Goal: Task Accomplishment & Management: Manage account settings

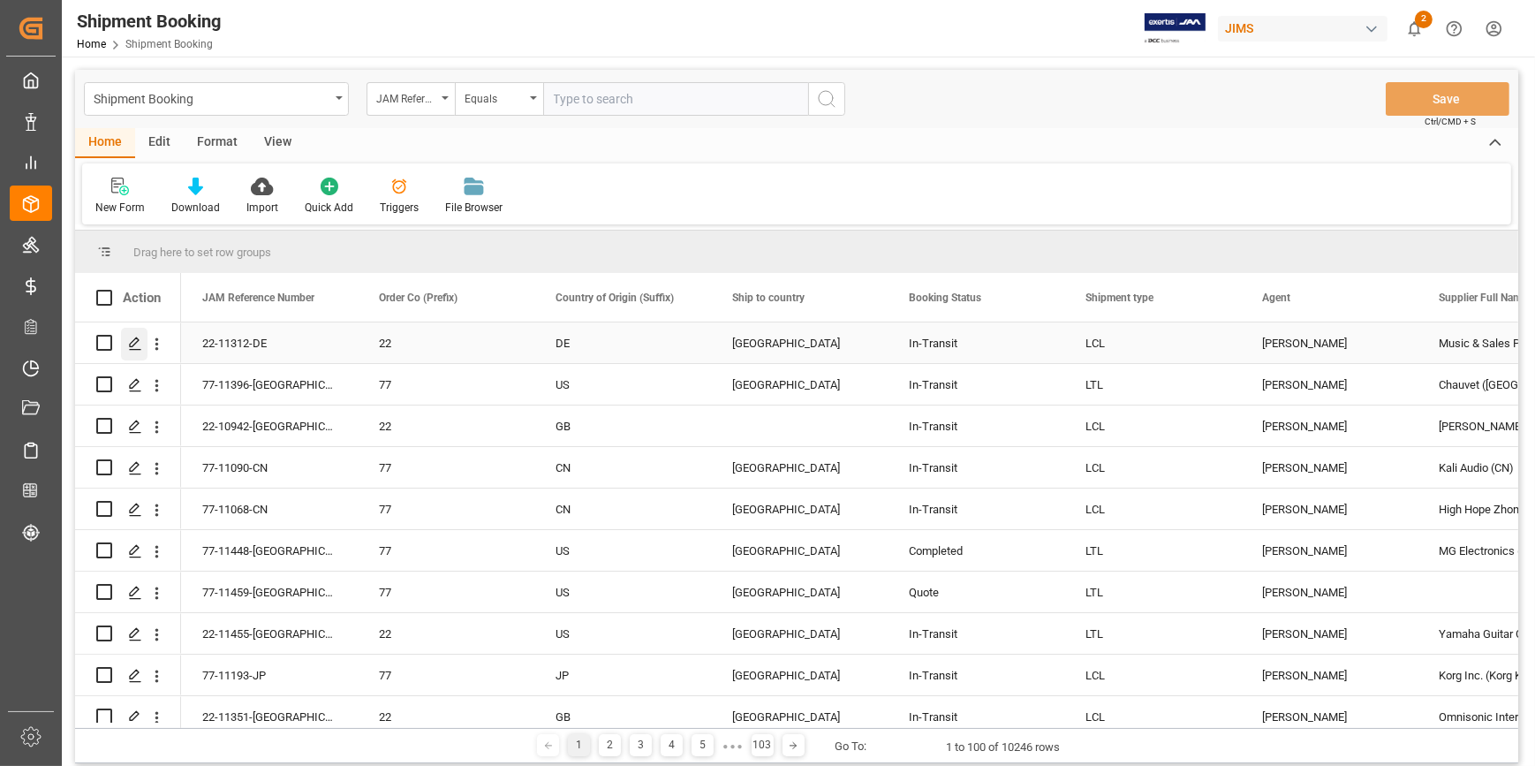
click at [128, 343] on icon "Press SPACE to select this row." at bounding box center [135, 344] width 14 height 14
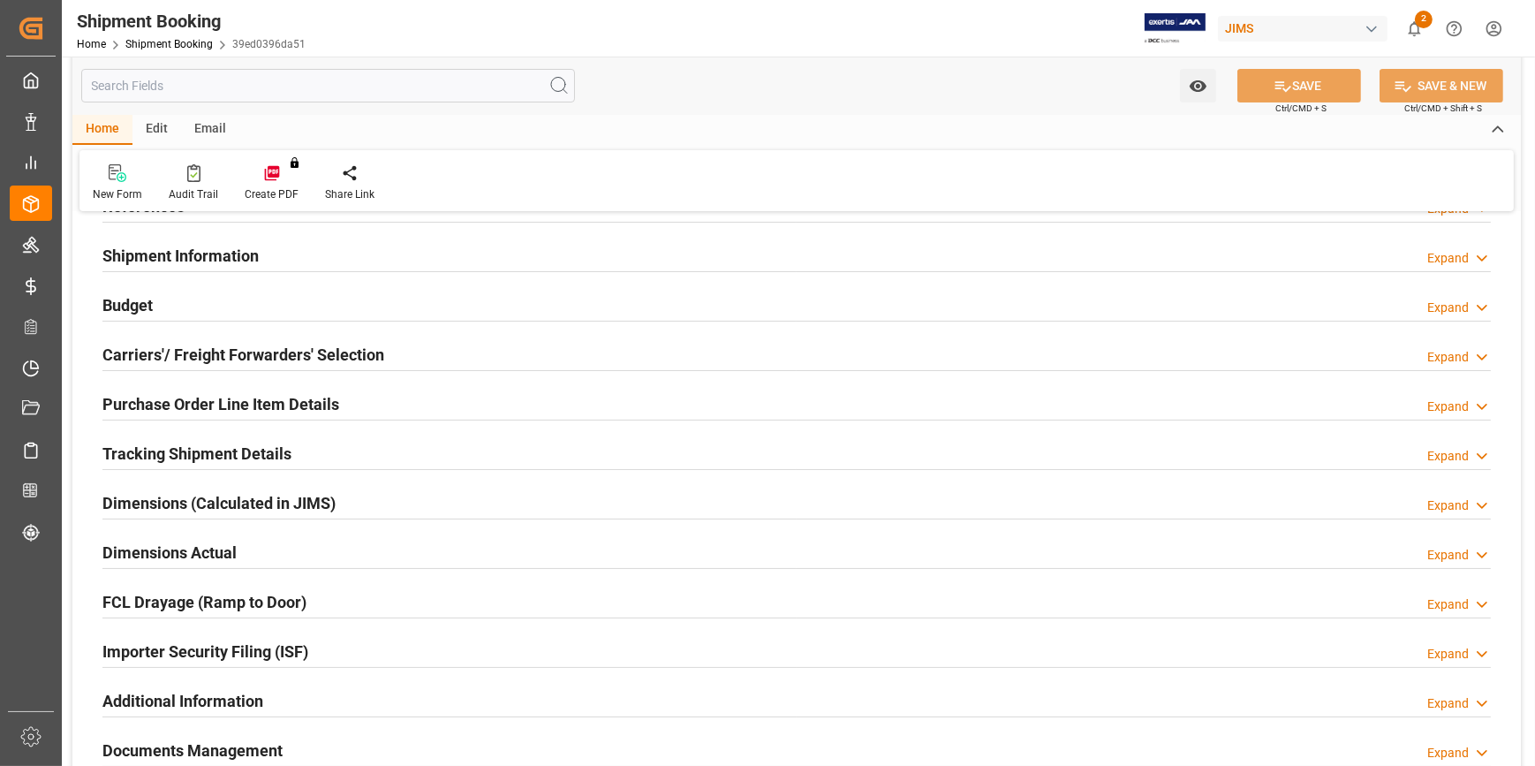
scroll to position [283, 0]
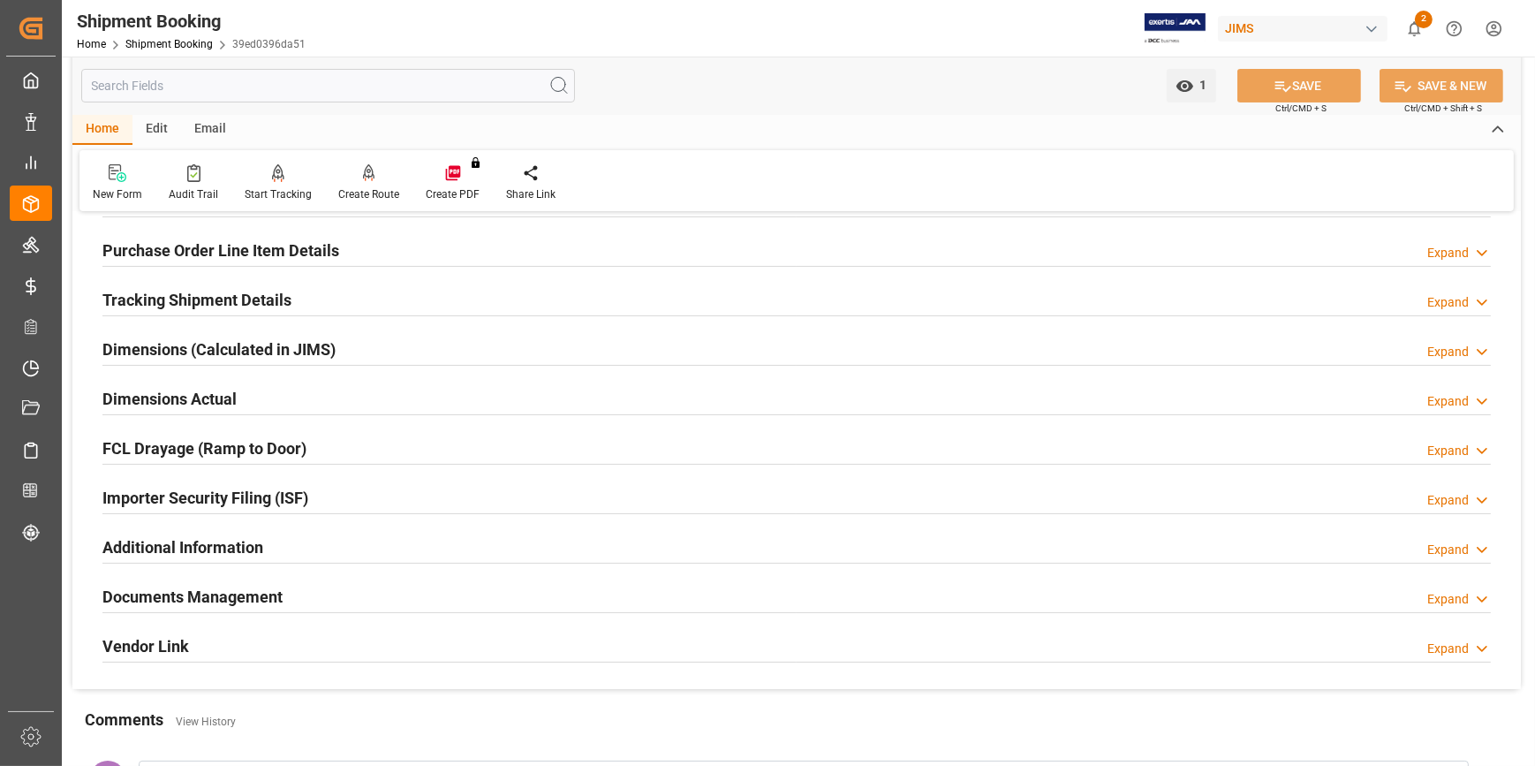
click at [220, 589] on h2 "Documents Management" at bounding box center [192, 597] width 180 height 24
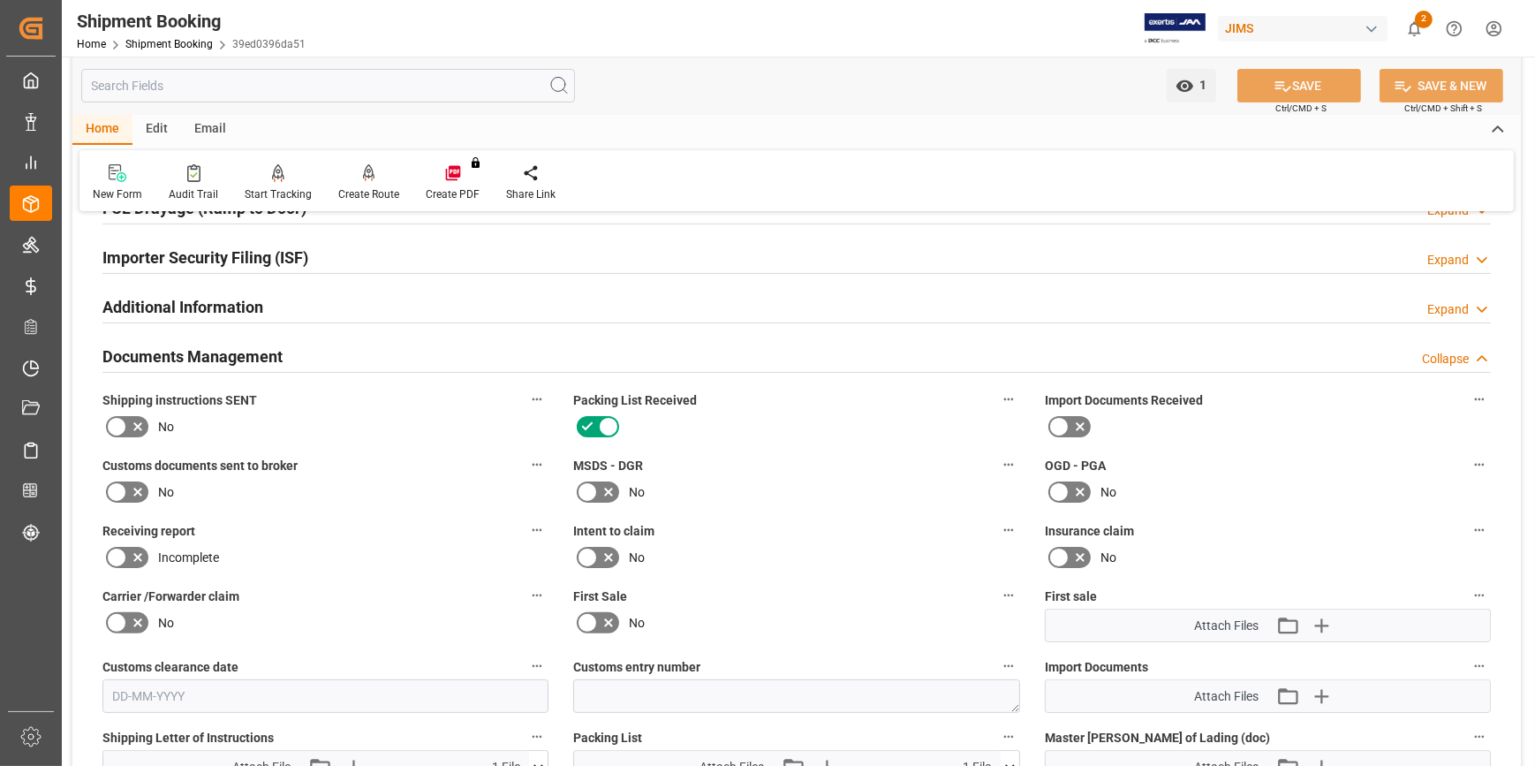
scroll to position [524, 0]
click at [110, 415] on icon at bounding box center [116, 425] width 21 height 21
click at [0, 0] on input "checkbox" at bounding box center [0, 0] width 0 height 0
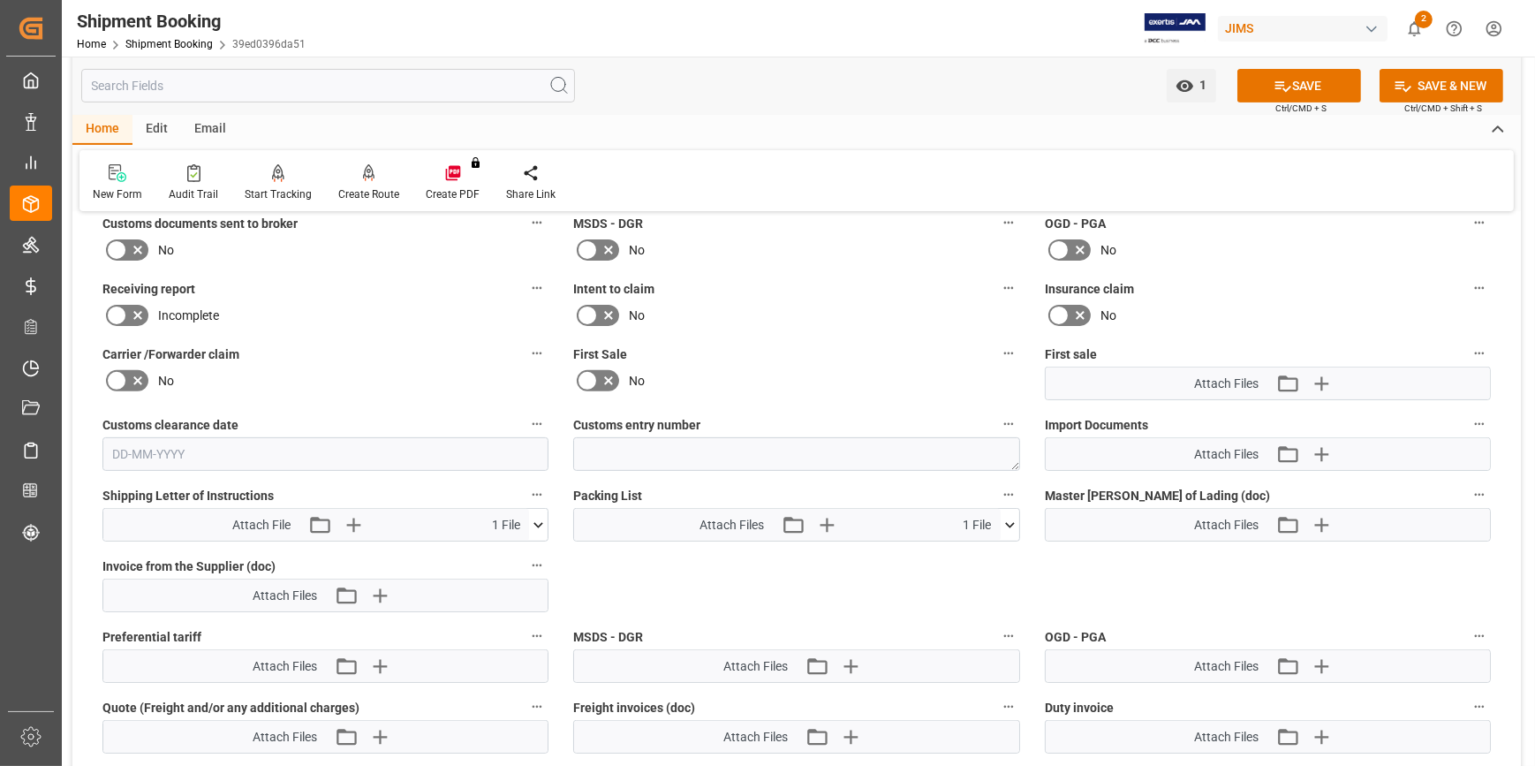
scroll to position [685, 0]
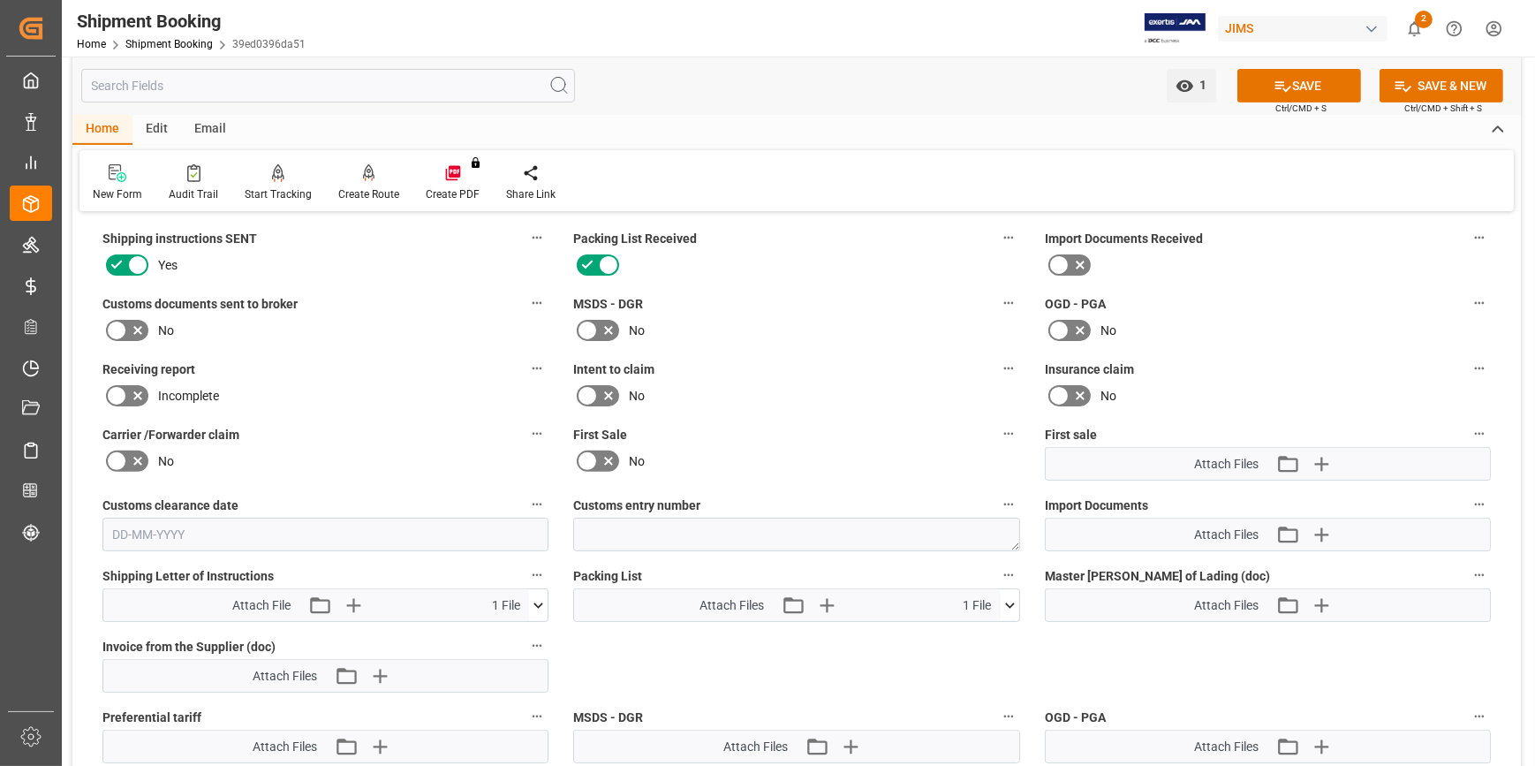
click at [1061, 263] on icon at bounding box center [1058, 264] width 21 height 21
click at [0, 0] on input "checkbox" at bounding box center [0, 0] width 0 height 0
click at [1067, 326] on icon at bounding box center [1058, 330] width 21 height 21
click at [0, 0] on input "checkbox" at bounding box center [0, 0] width 0 height 0
click at [136, 324] on icon at bounding box center [137, 330] width 21 height 21
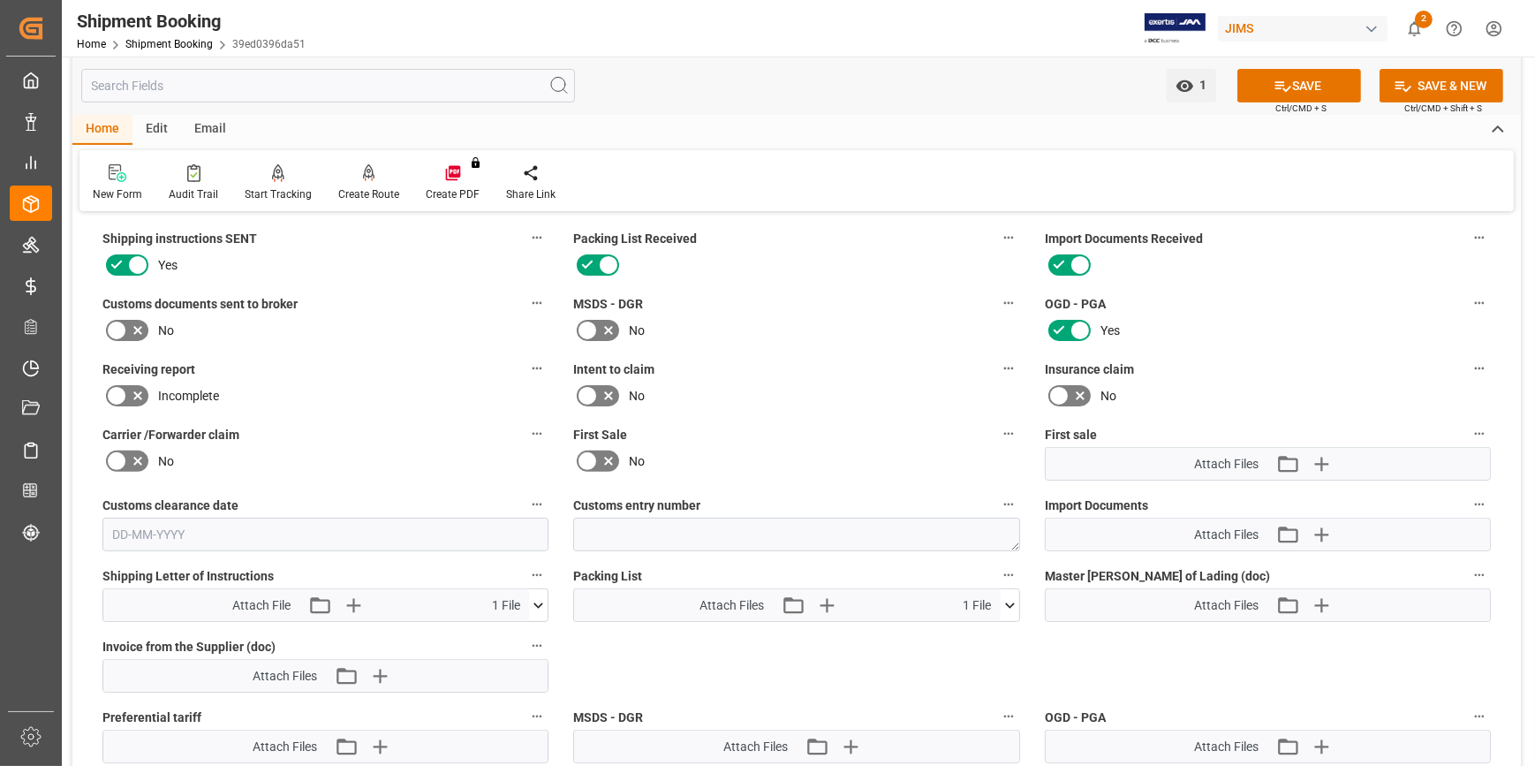
click at [0, 0] on input "checkbox" at bounding box center [0, 0] width 0 height 0
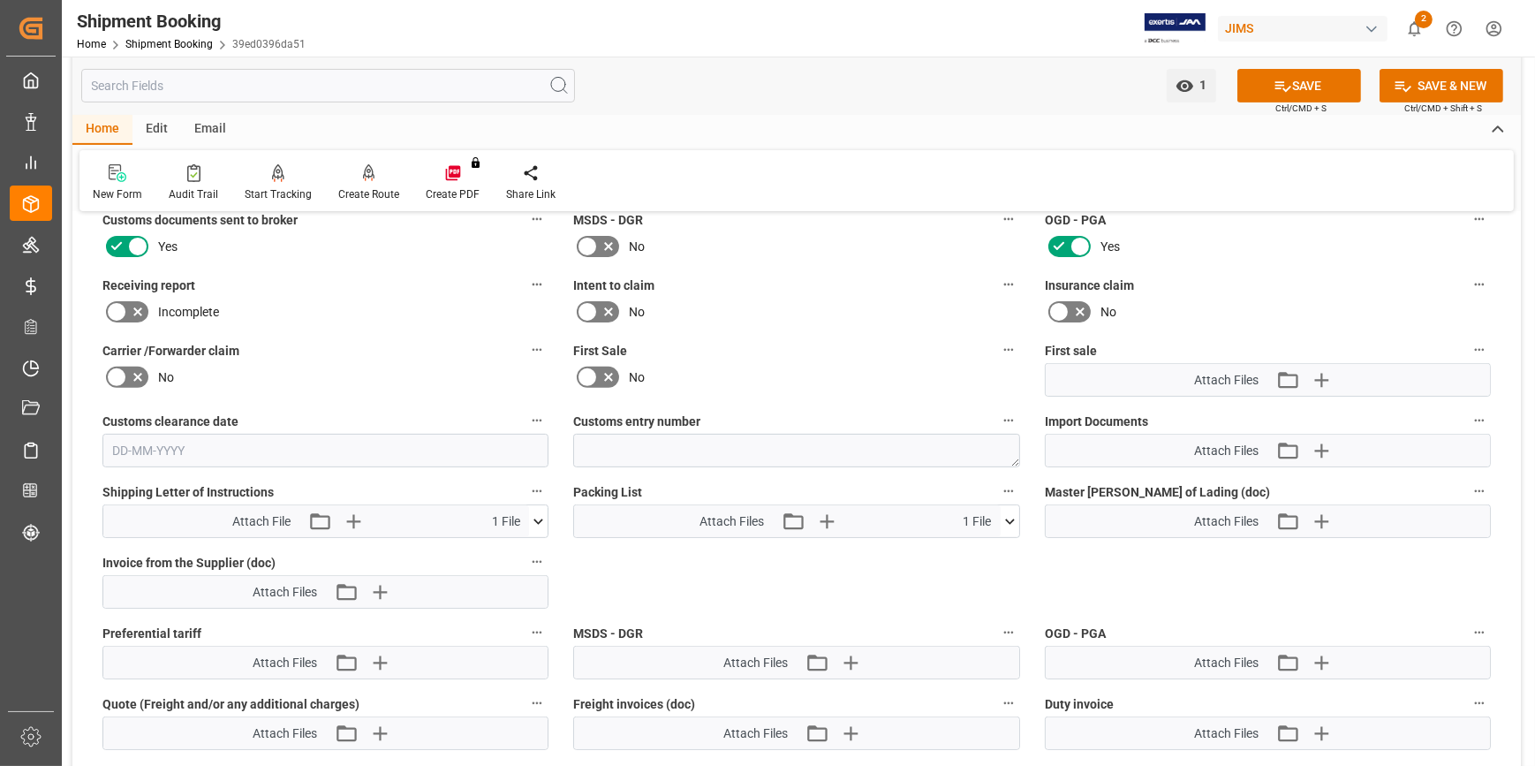
scroll to position [765, 0]
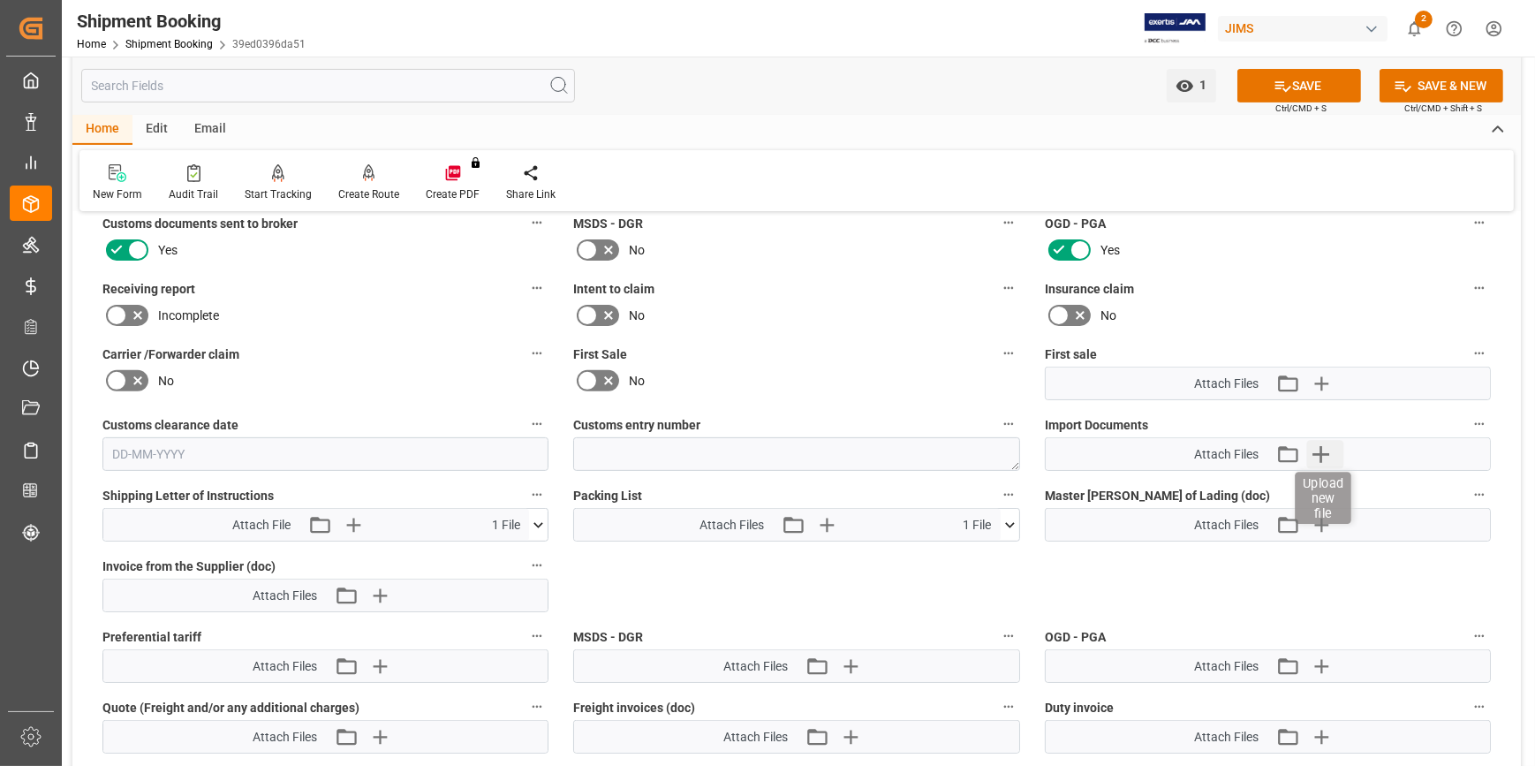
click at [1319, 451] on icon "button" at bounding box center [1321, 454] width 17 height 17
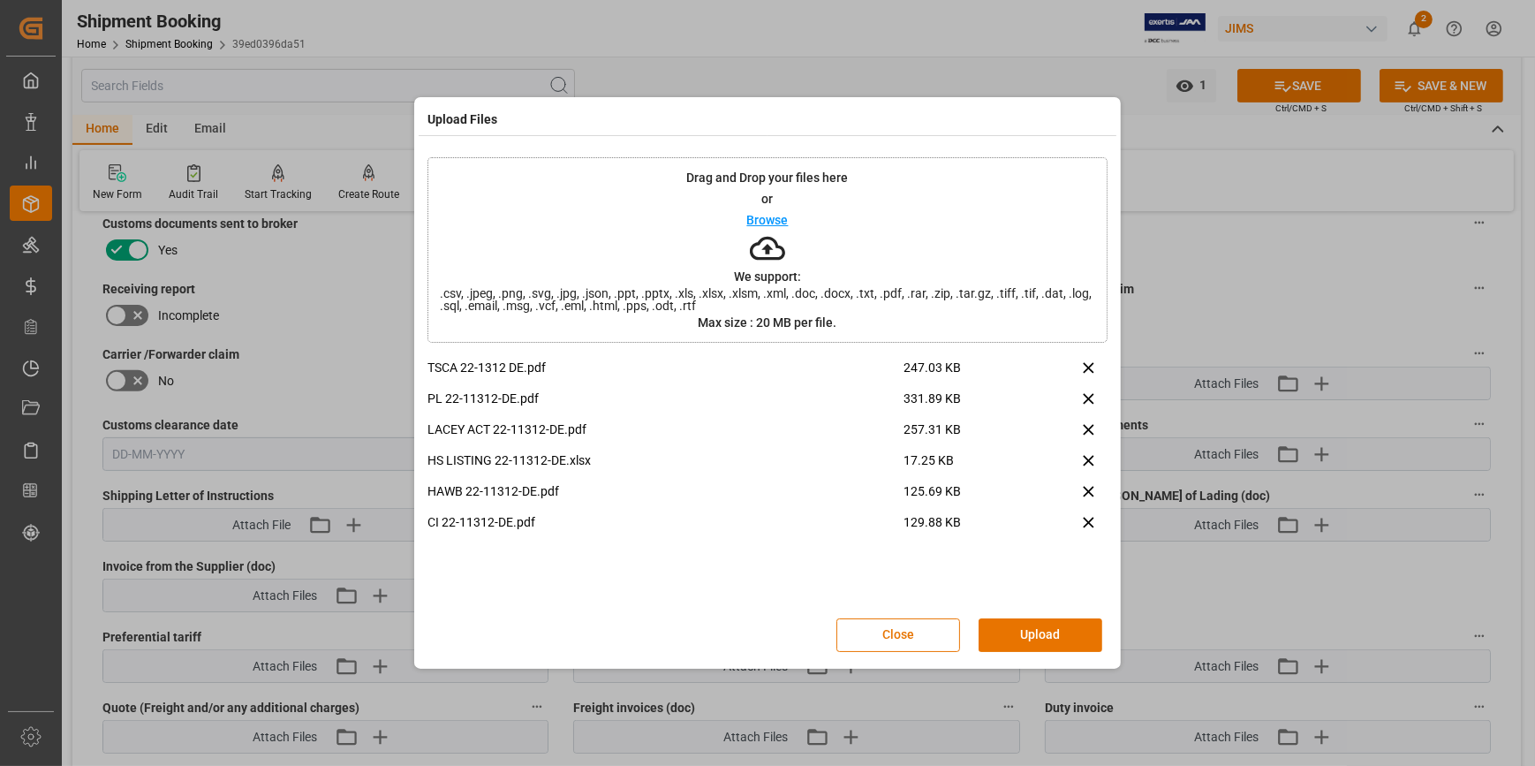
click at [1053, 625] on button "Upload" at bounding box center [1041, 635] width 124 height 34
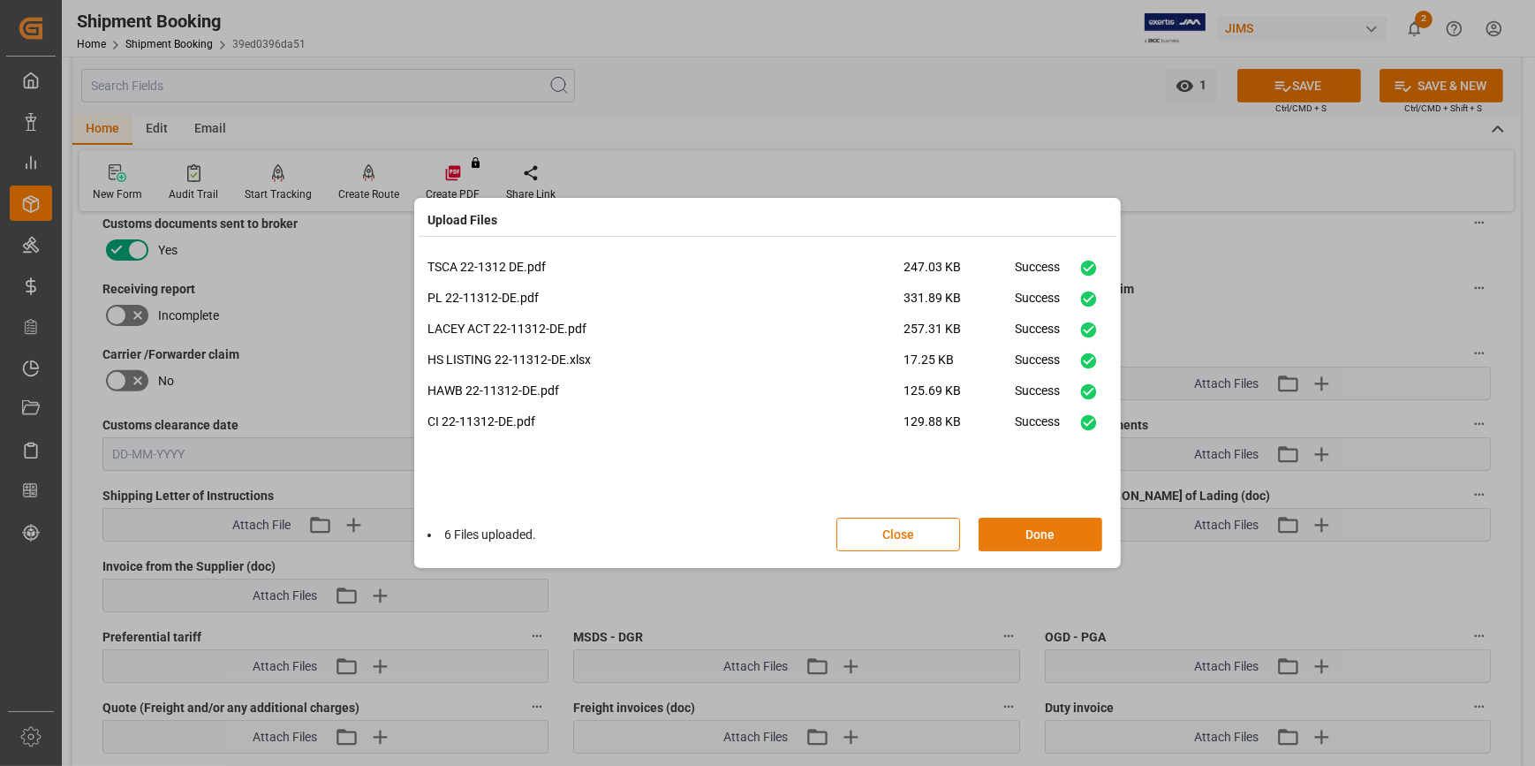
click at [1033, 537] on button "Done" at bounding box center [1041, 535] width 124 height 34
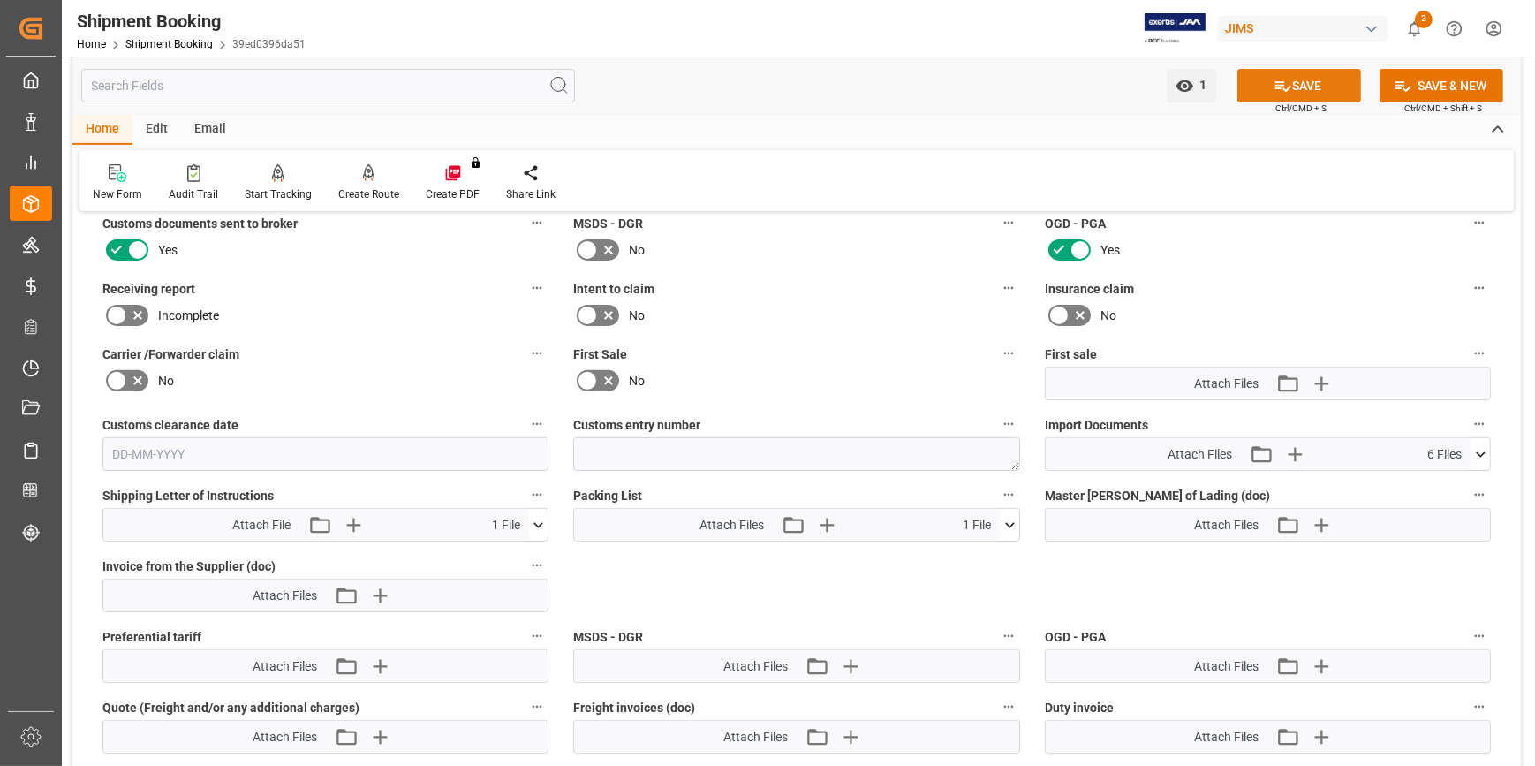
click at [1294, 79] on button "SAVE" at bounding box center [1299, 86] width 124 height 34
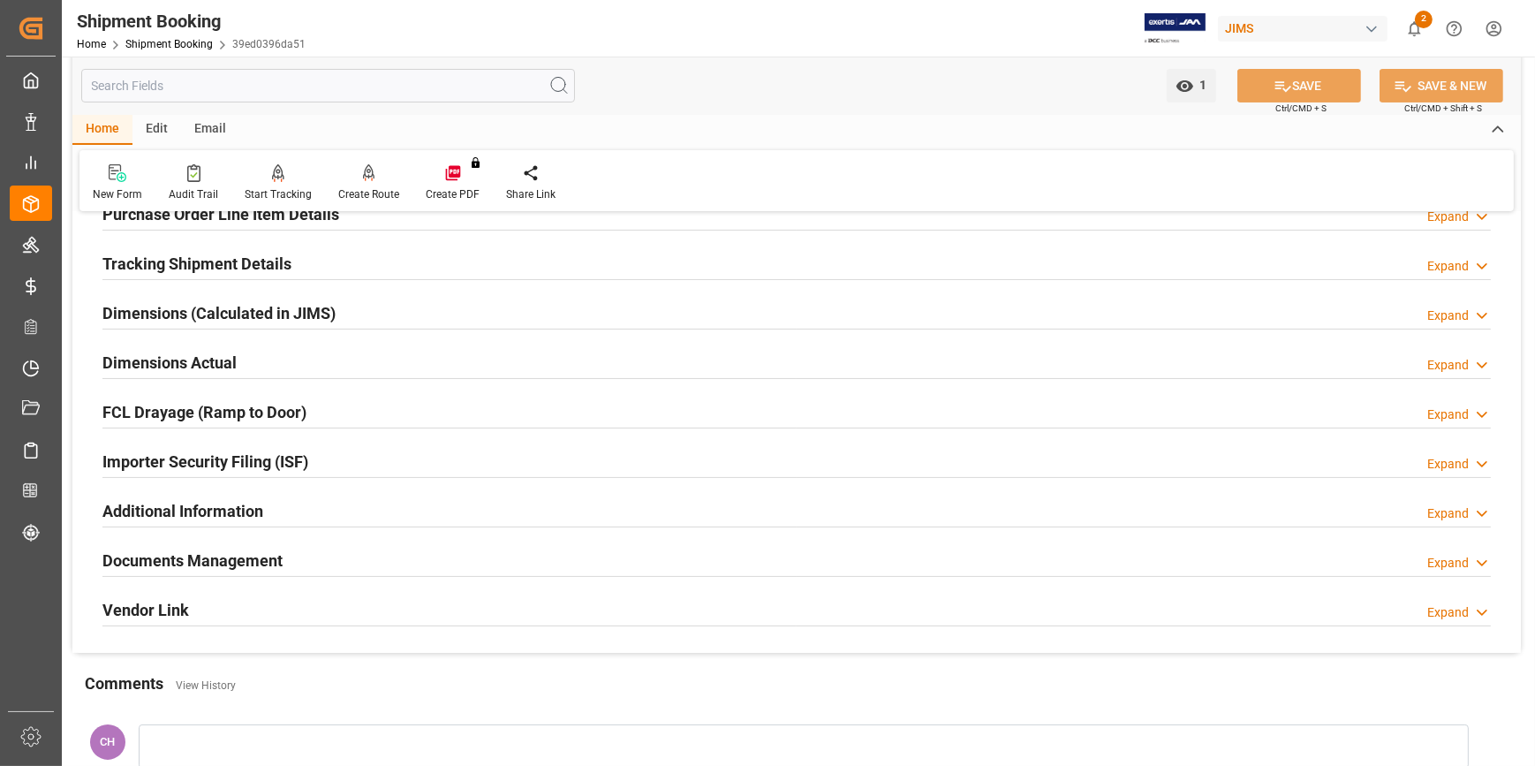
scroll to position [238, 0]
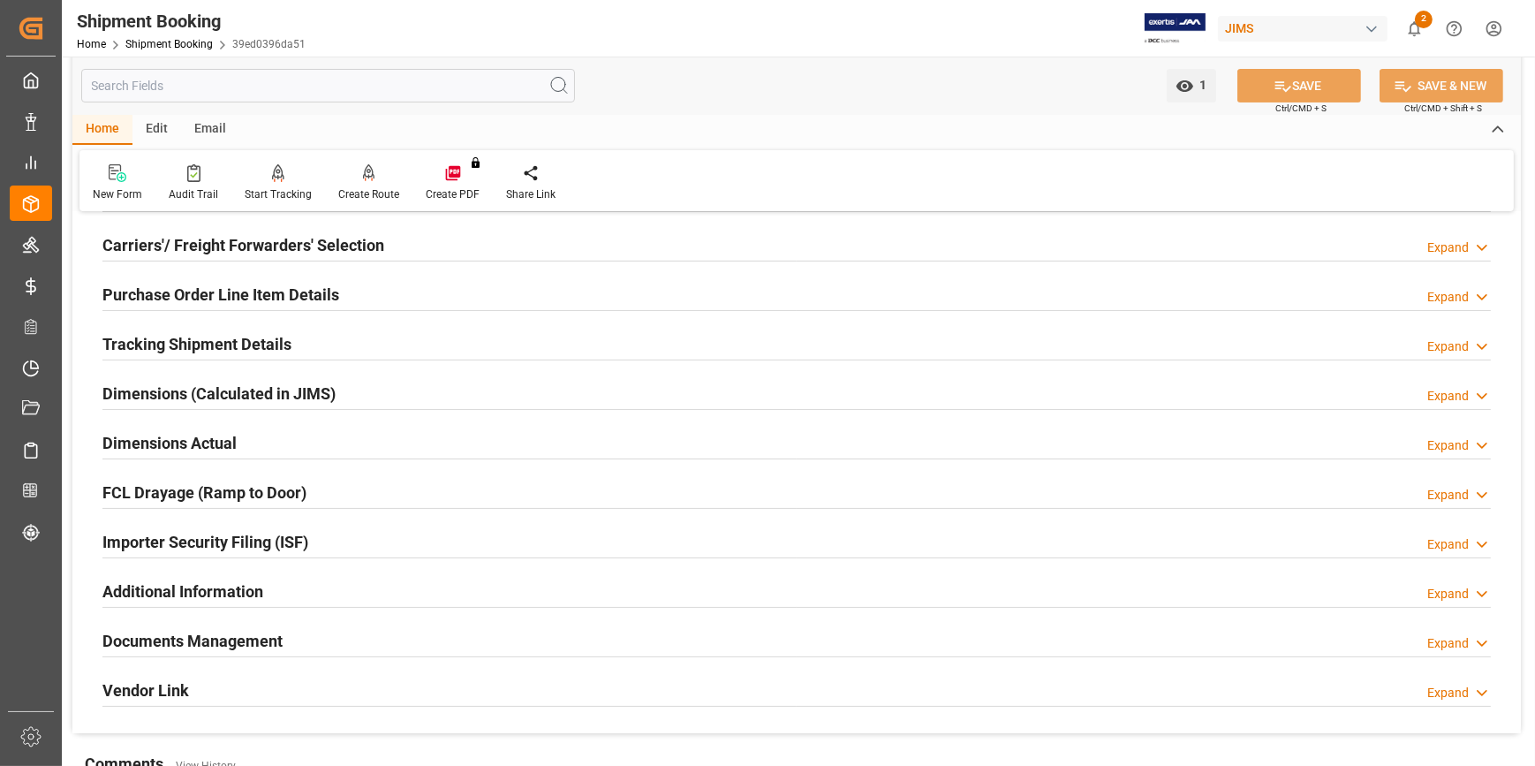
click at [208, 658] on div "Documents Management Expand" at bounding box center [796, 640] width 1413 height 49
click at [230, 644] on h2 "Documents Management" at bounding box center [192, 641] width 180 height 24
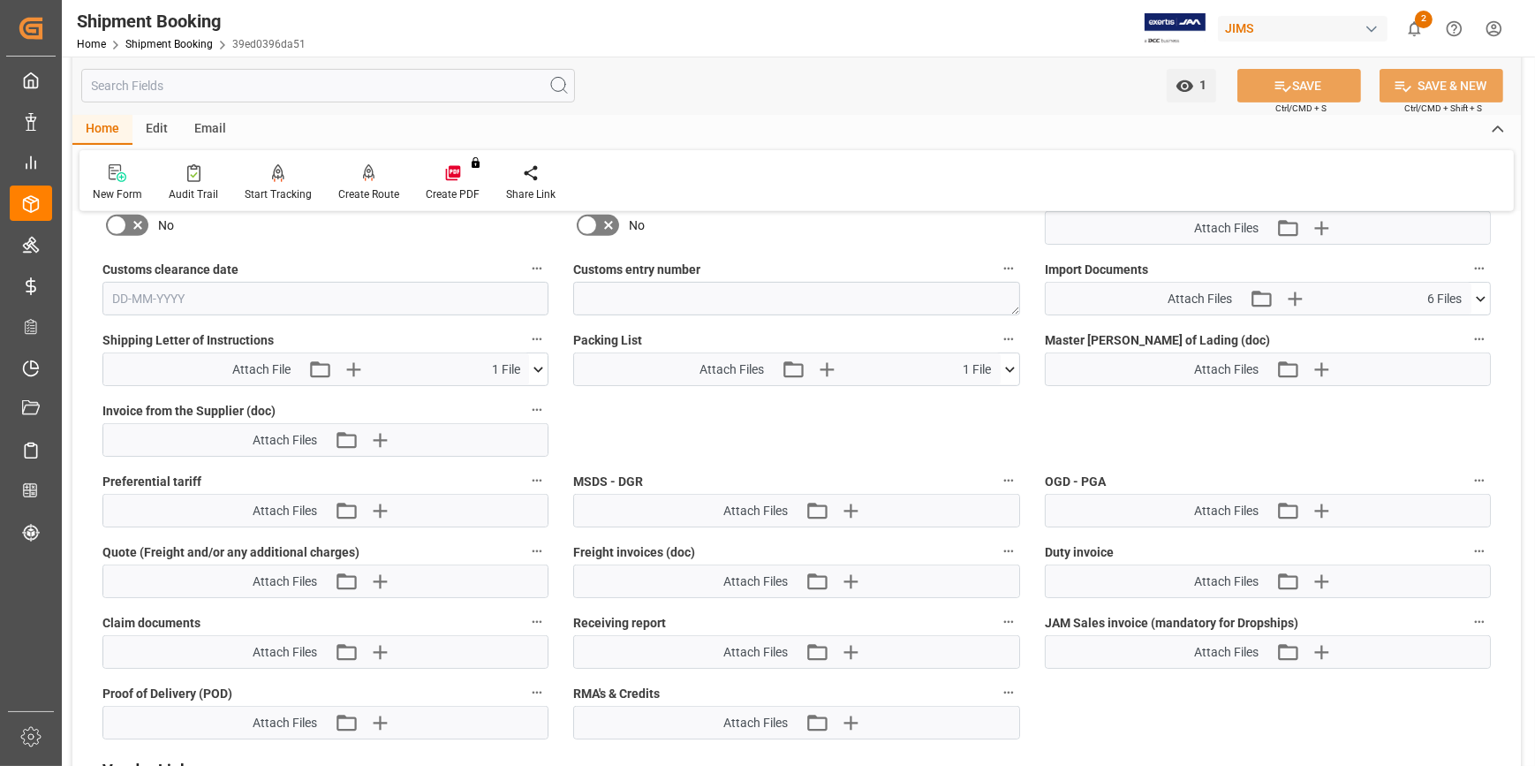
scroll to position [881, 0]
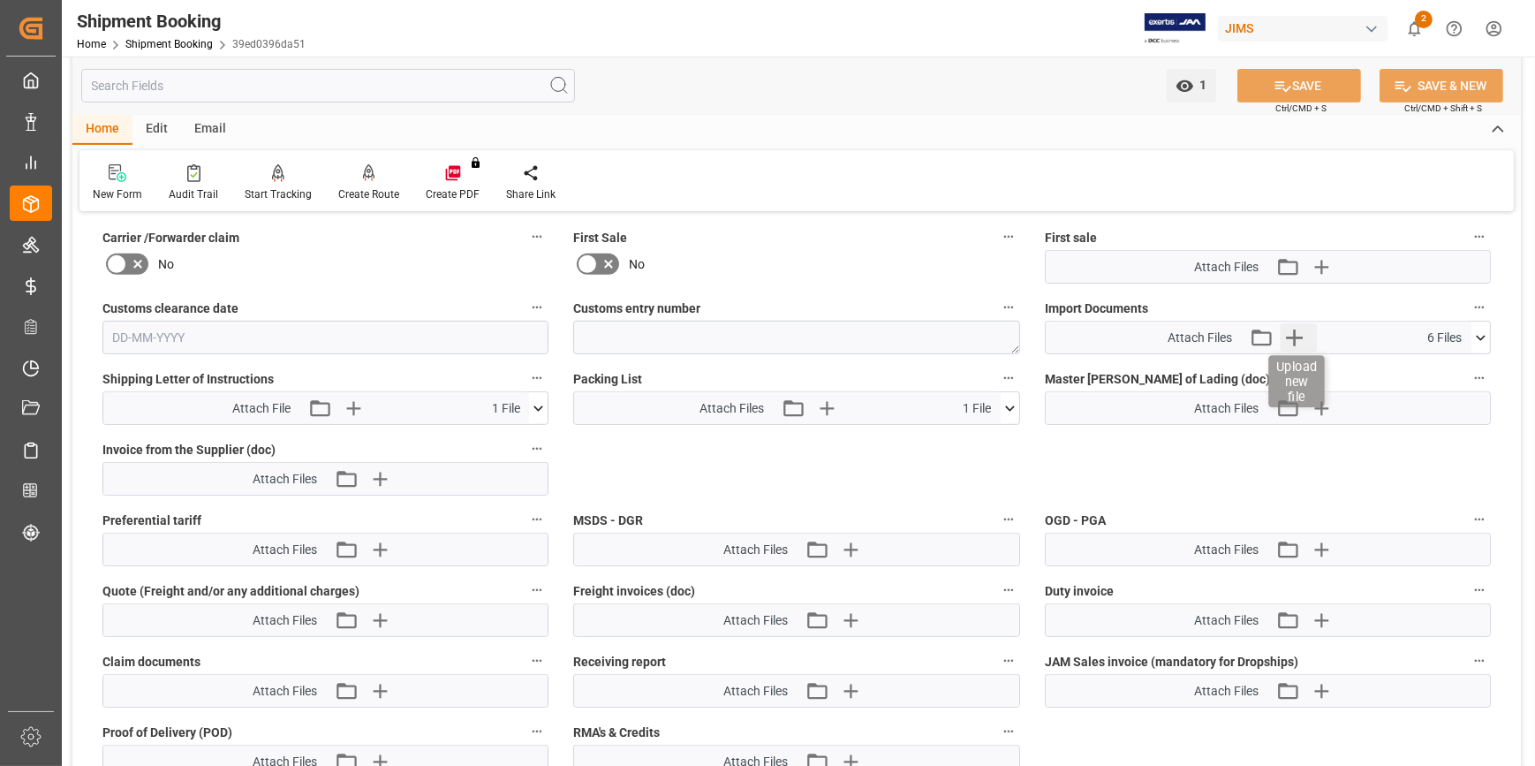
click at [1293, 338] on icon "button" at bounding box center [1295, 337] width 17 height 17
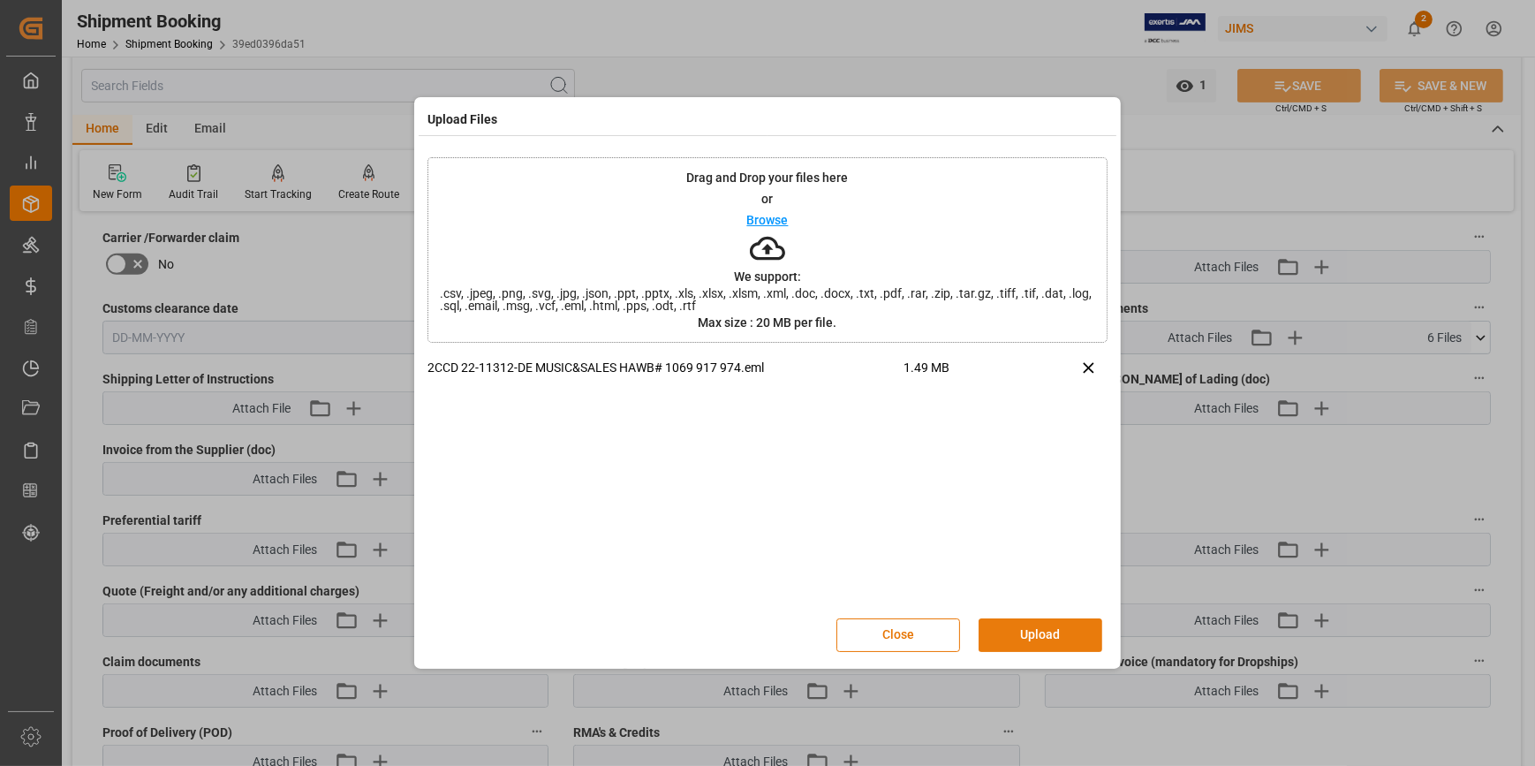
click at [1025, 620] on button "Upload" at bounding box center [1041, 635] width 124 height 34
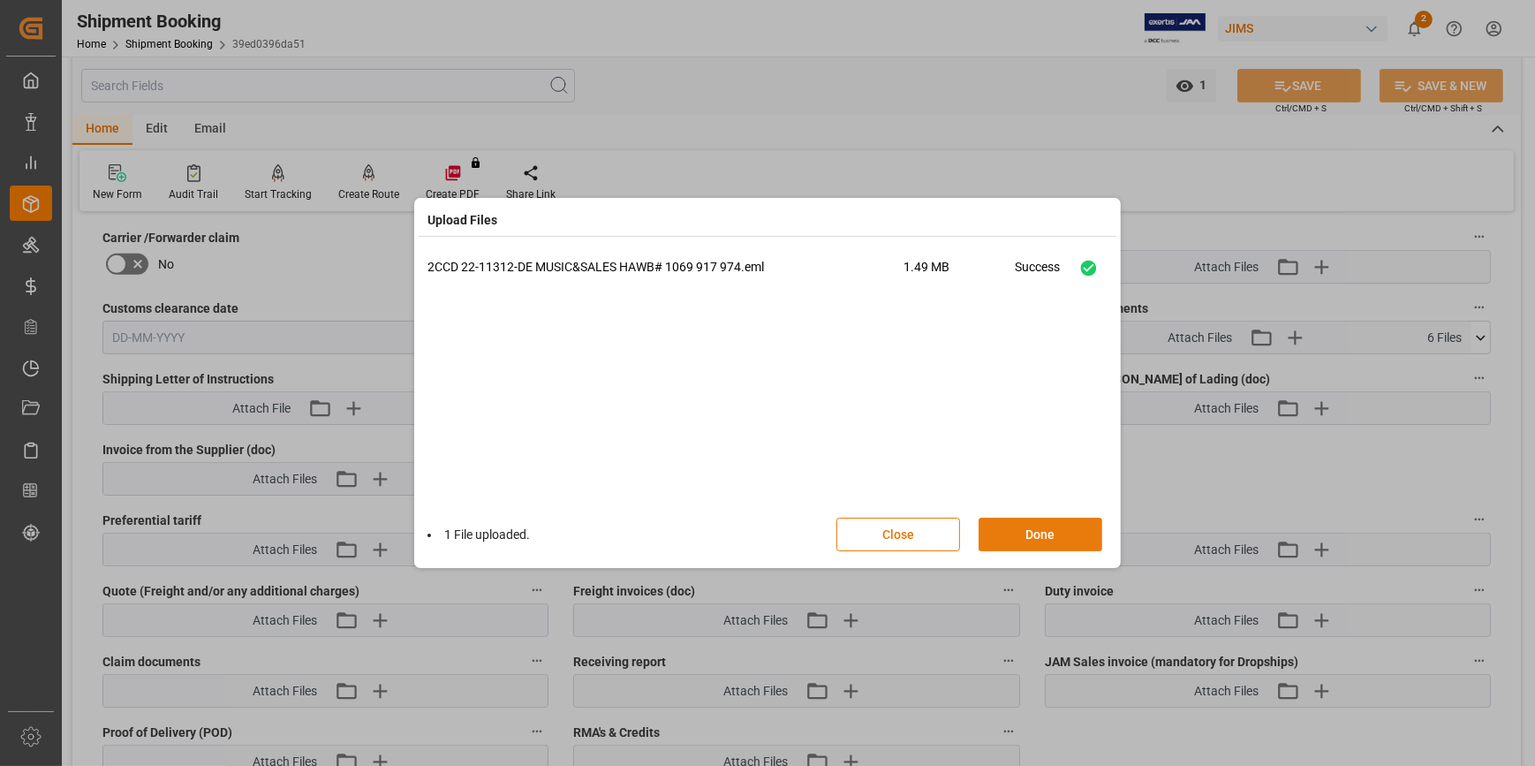
click at [1037, 547] on button "Done" at bounding box center [1041, 535] width 124 height 34
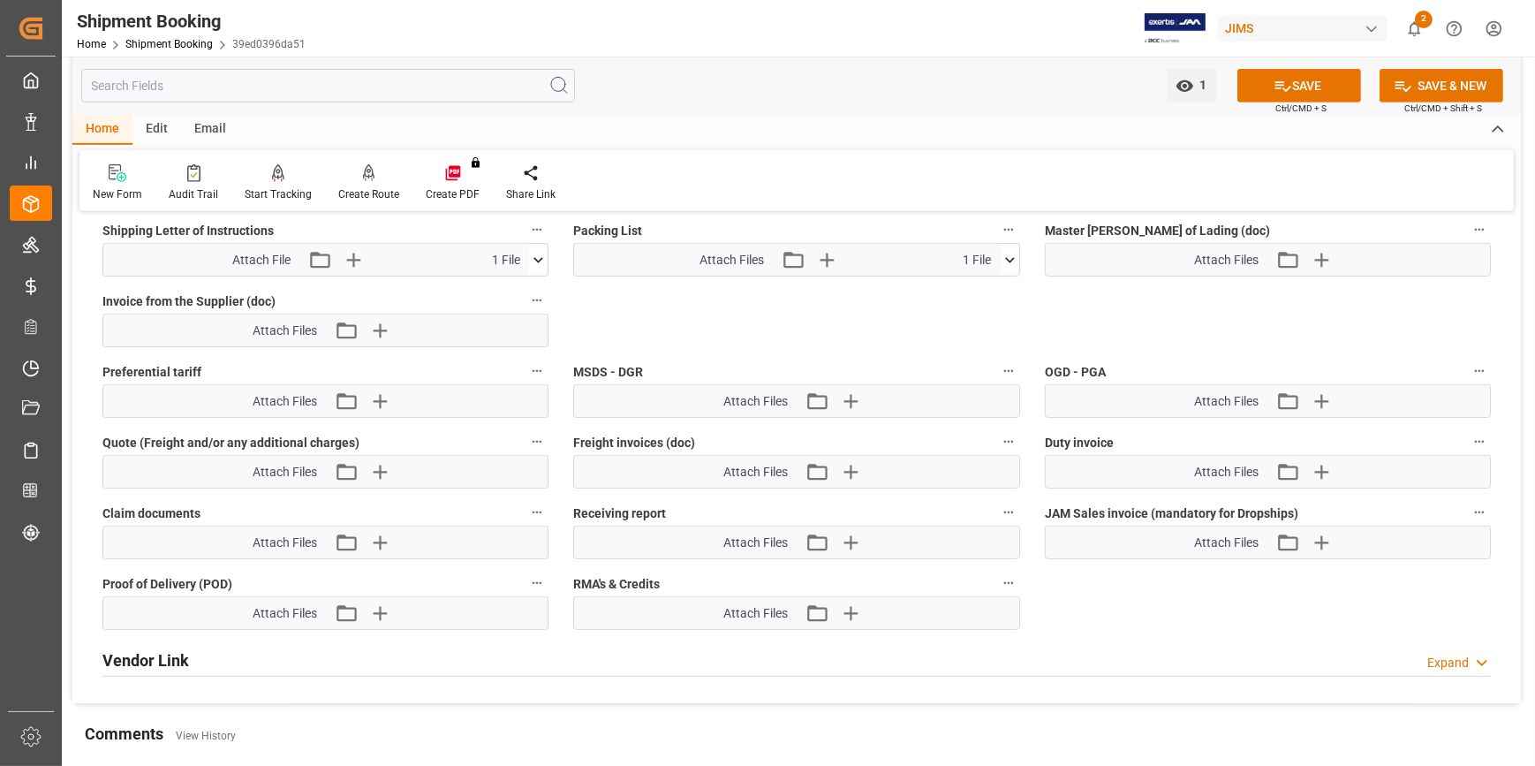
scroll to position [1002, 0]
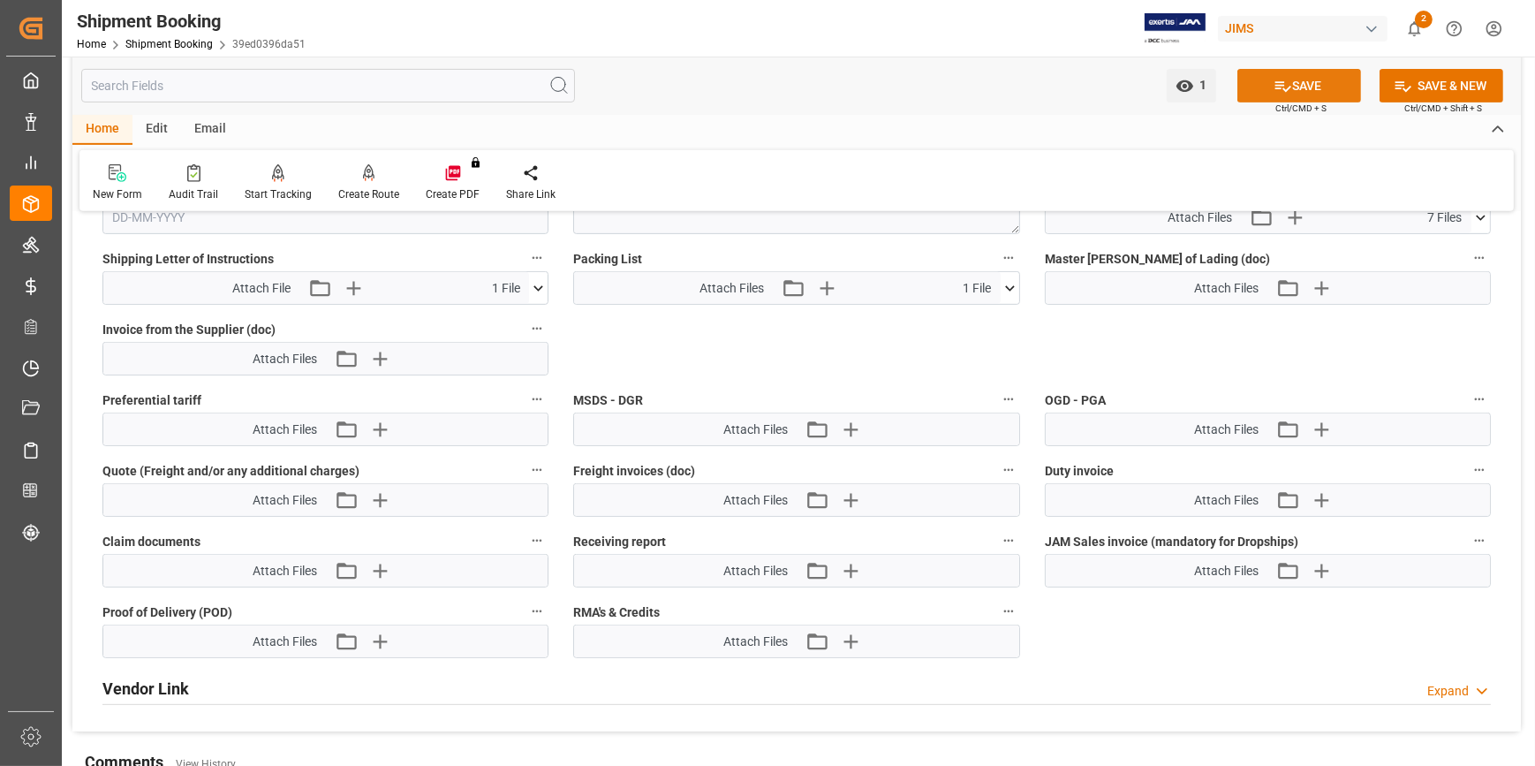
click at [1275, 84] on icon at bounding box center [1283, 86] width 16 height 11
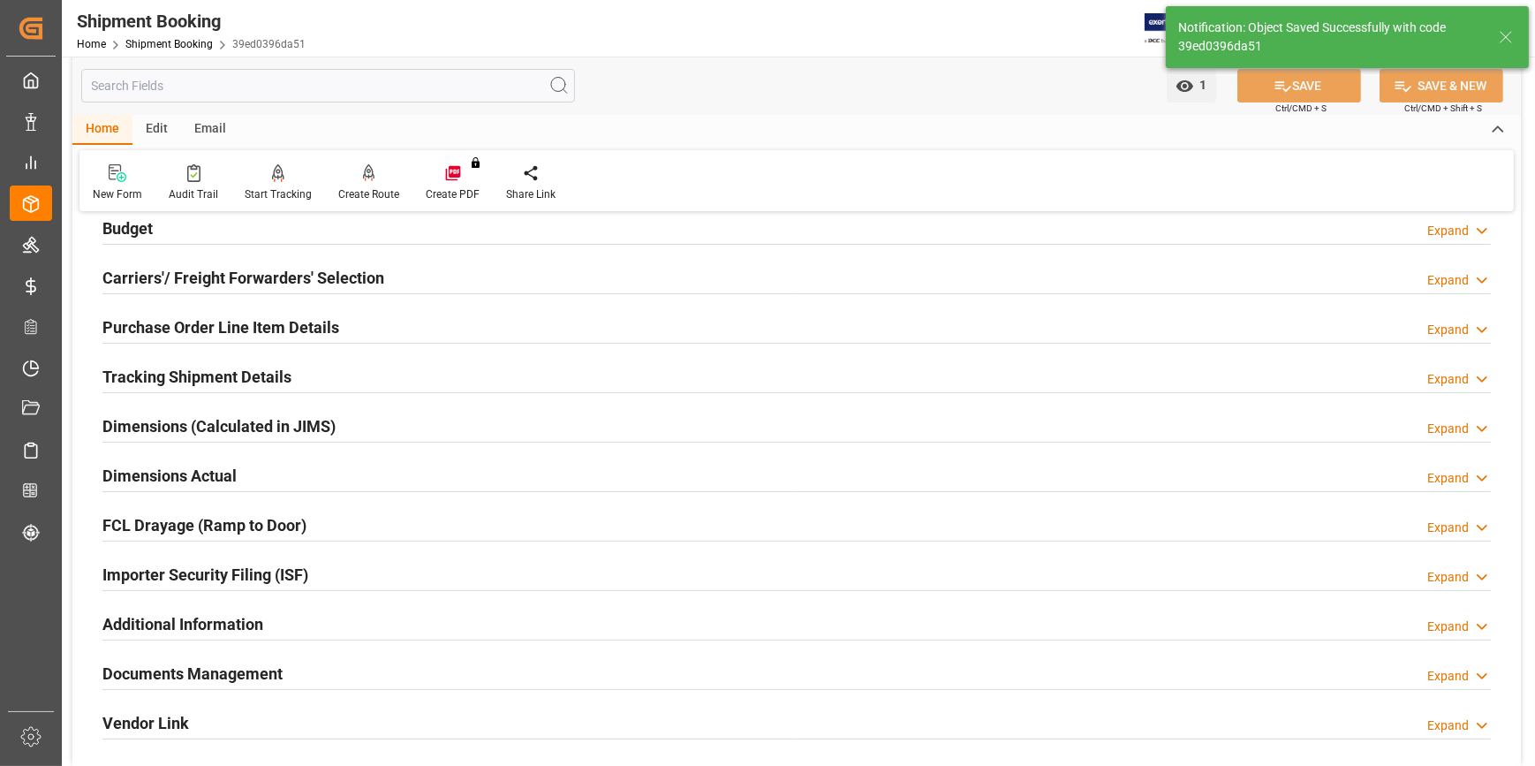
scroll to position [199, 0]
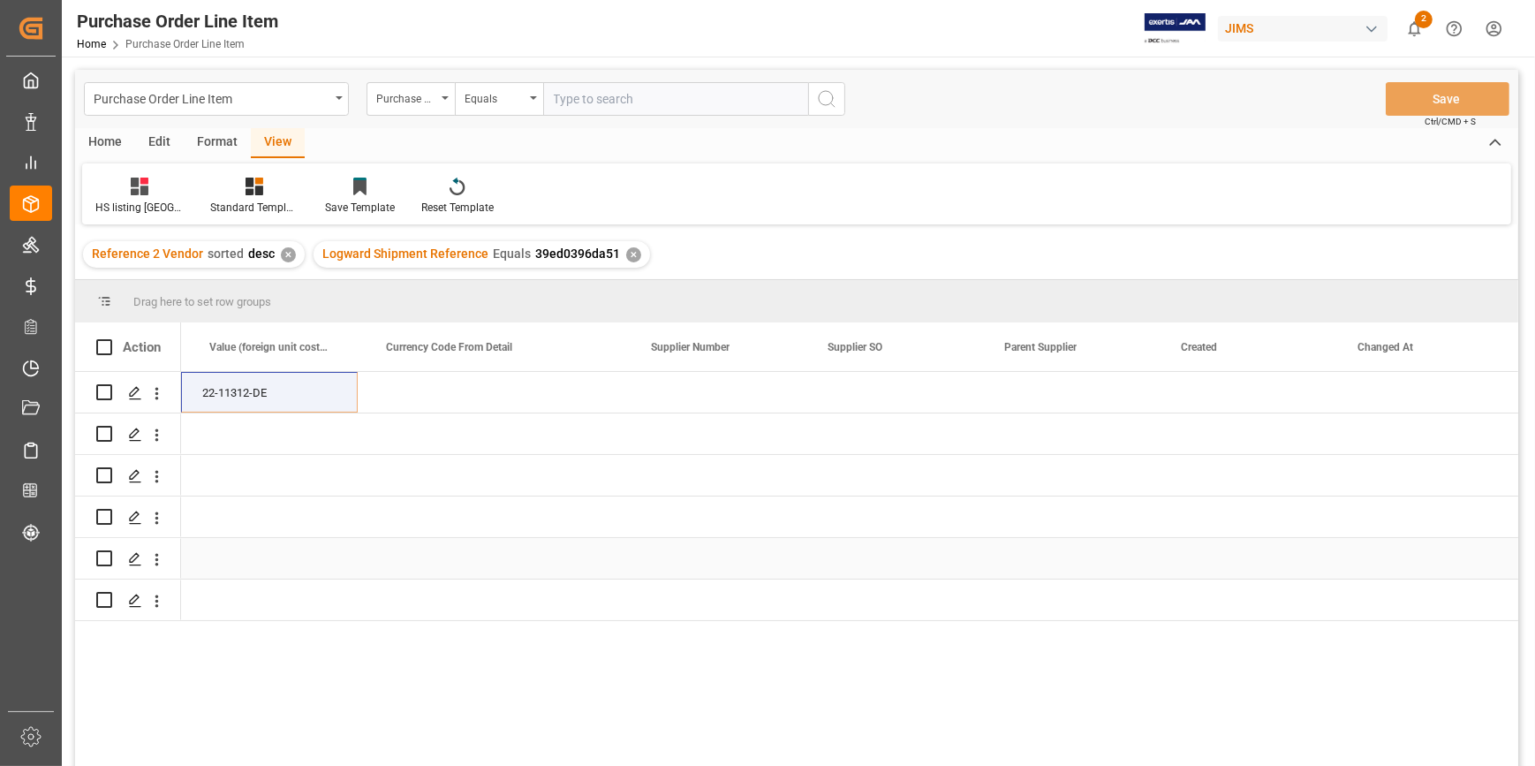
scroll to position [0, 1753]
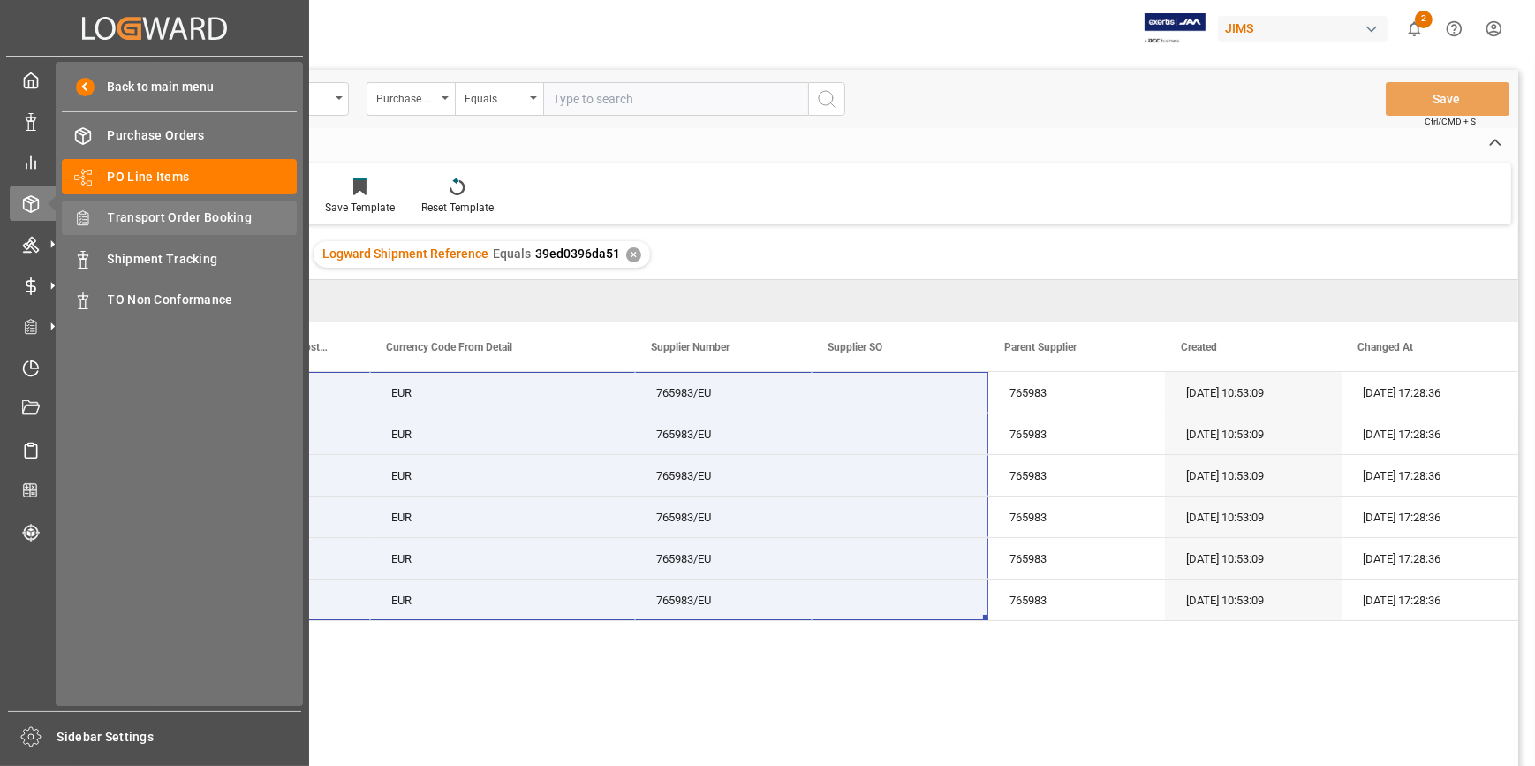
click at [178, 227] on span "Transport Order Booking" at bounding box center [203, 217] width 190 height 19
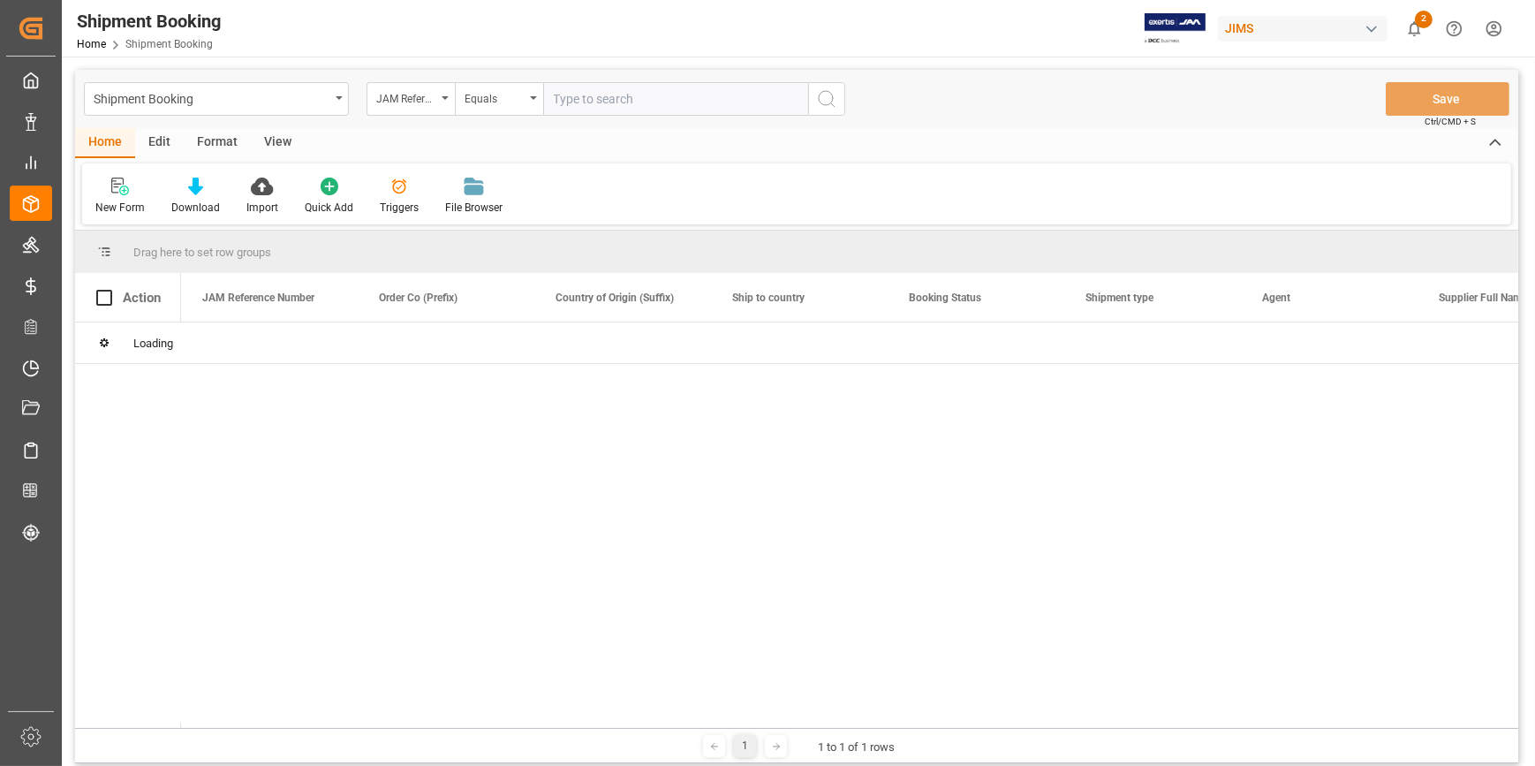
click at [572, 100] on input "text" at bounding box center [675, 99] width 265 height 34
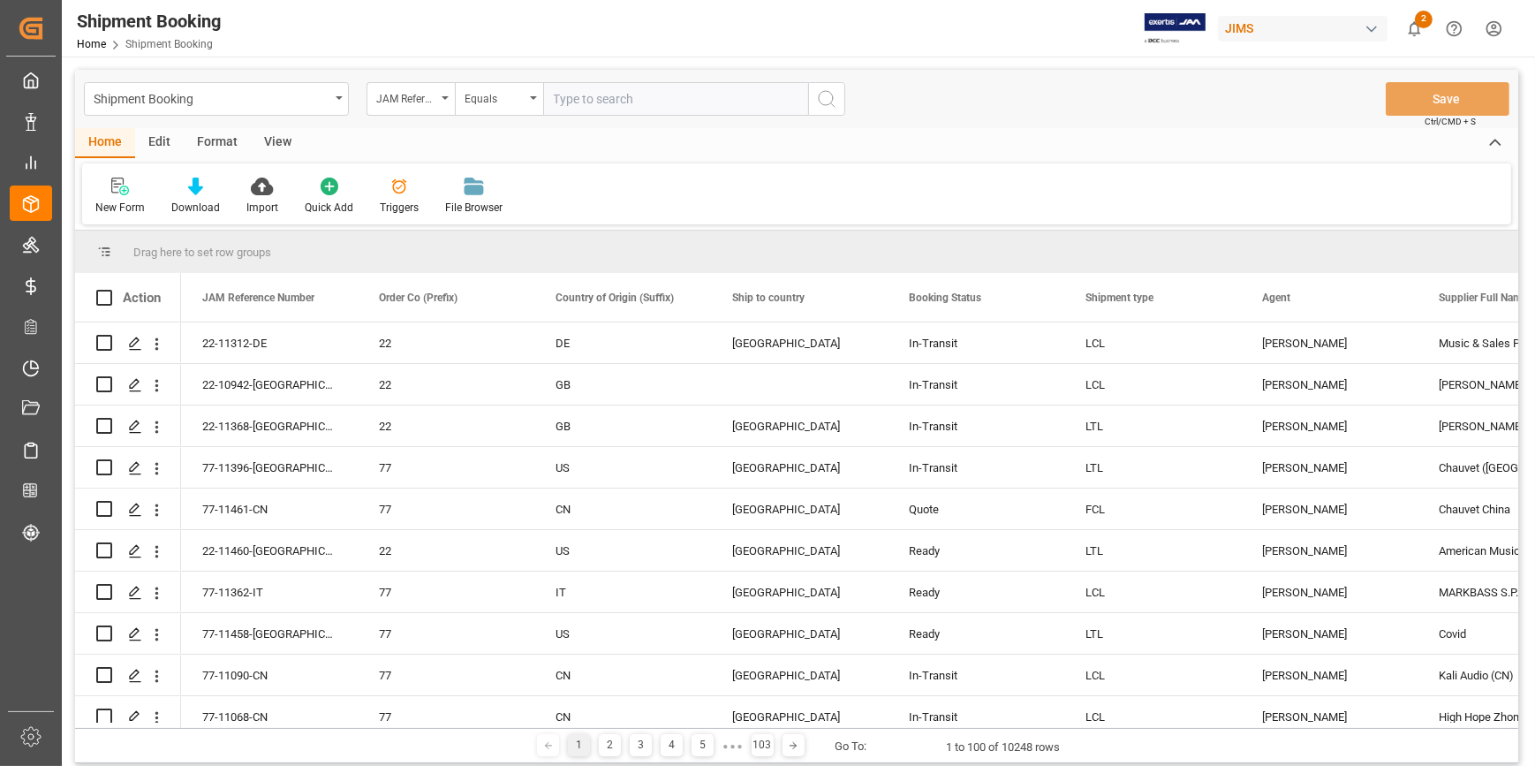
paste input "025500048629"
type input "0"
type input "22-10159-JP"
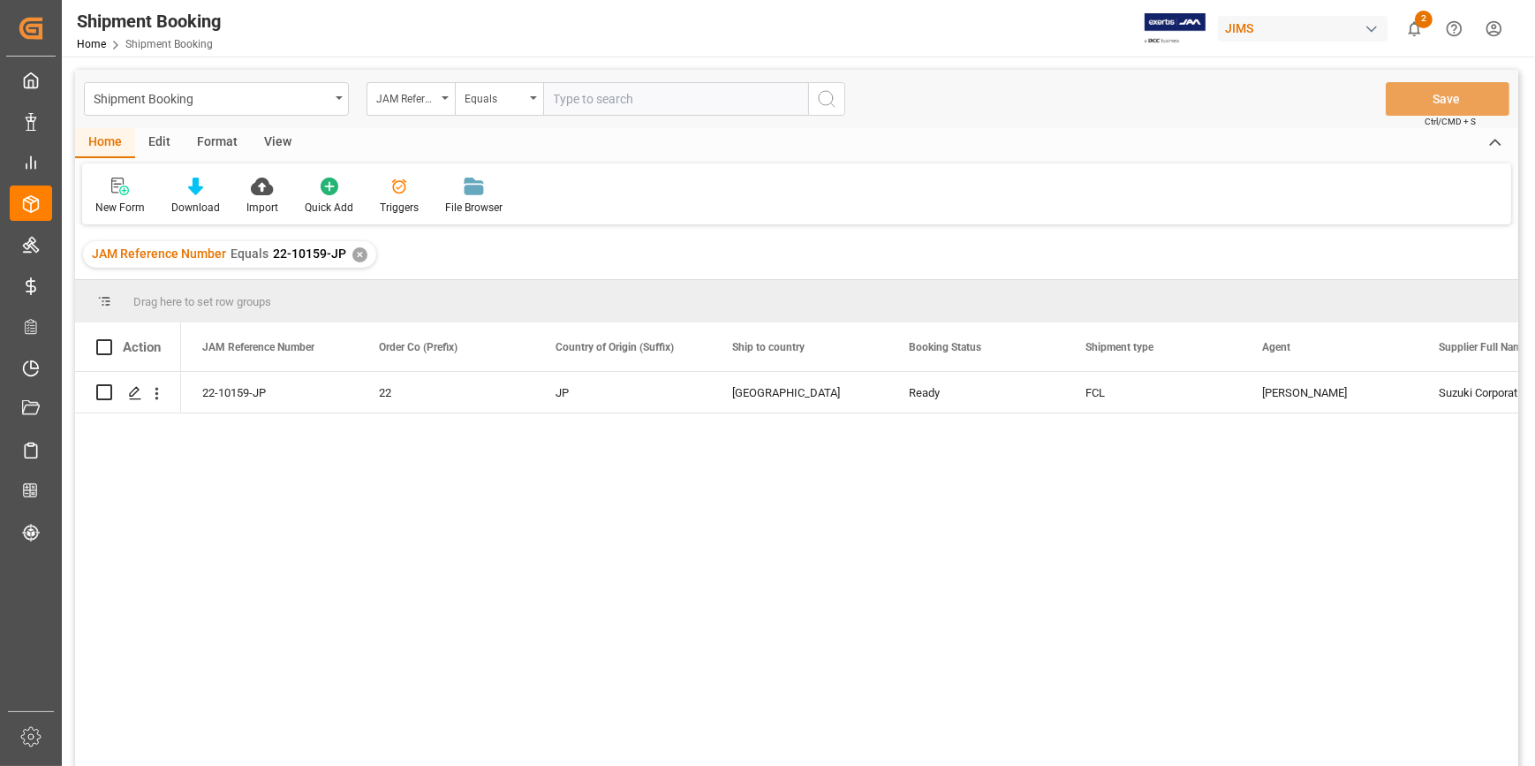
drag, startPoint x: 492, startPoint y: 615, endPoint x: 478, endPoint y: 572, distance: 44.7
click at [495, 614] on div "22-10159-JP 22 JP United States Ready FCL Catherine Heng Suzuki Corporation (YE…" at bounding box center [849, 574] width 1337 height 405
click at [131, 395] on icon "Press SPACE to select this row." at bounding box center [135, 393] width 14 height 14
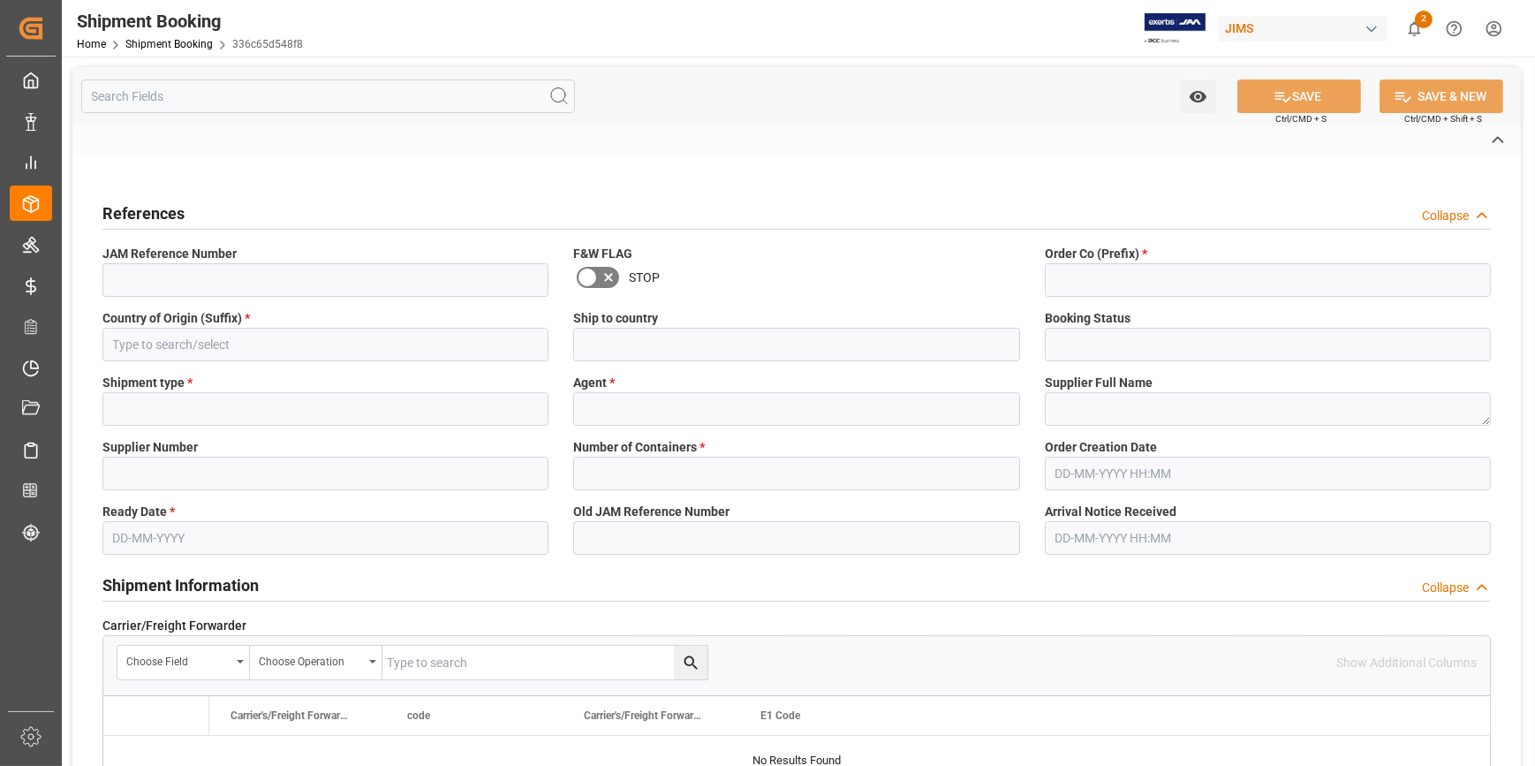
type input "22-10159-JP"
type input "22"
type input "JP"
type input "[GEOGRAPHIC_DATA]"
type input "Ready"
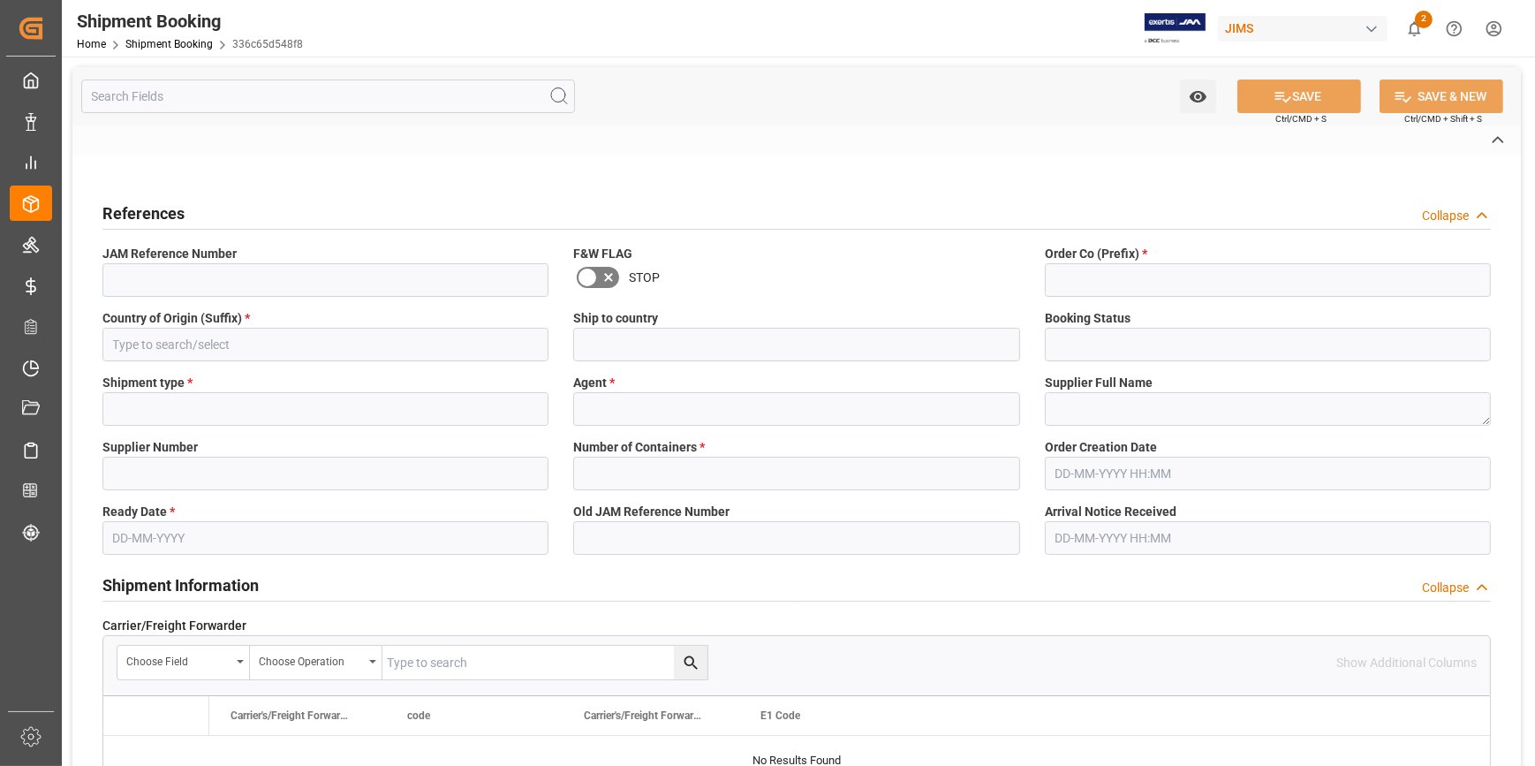
type input "FCL"
type input "[PERSON_NAME]"
type textarea "Suzuki Corporation (YEN)"
type input "597363"
type input "1"
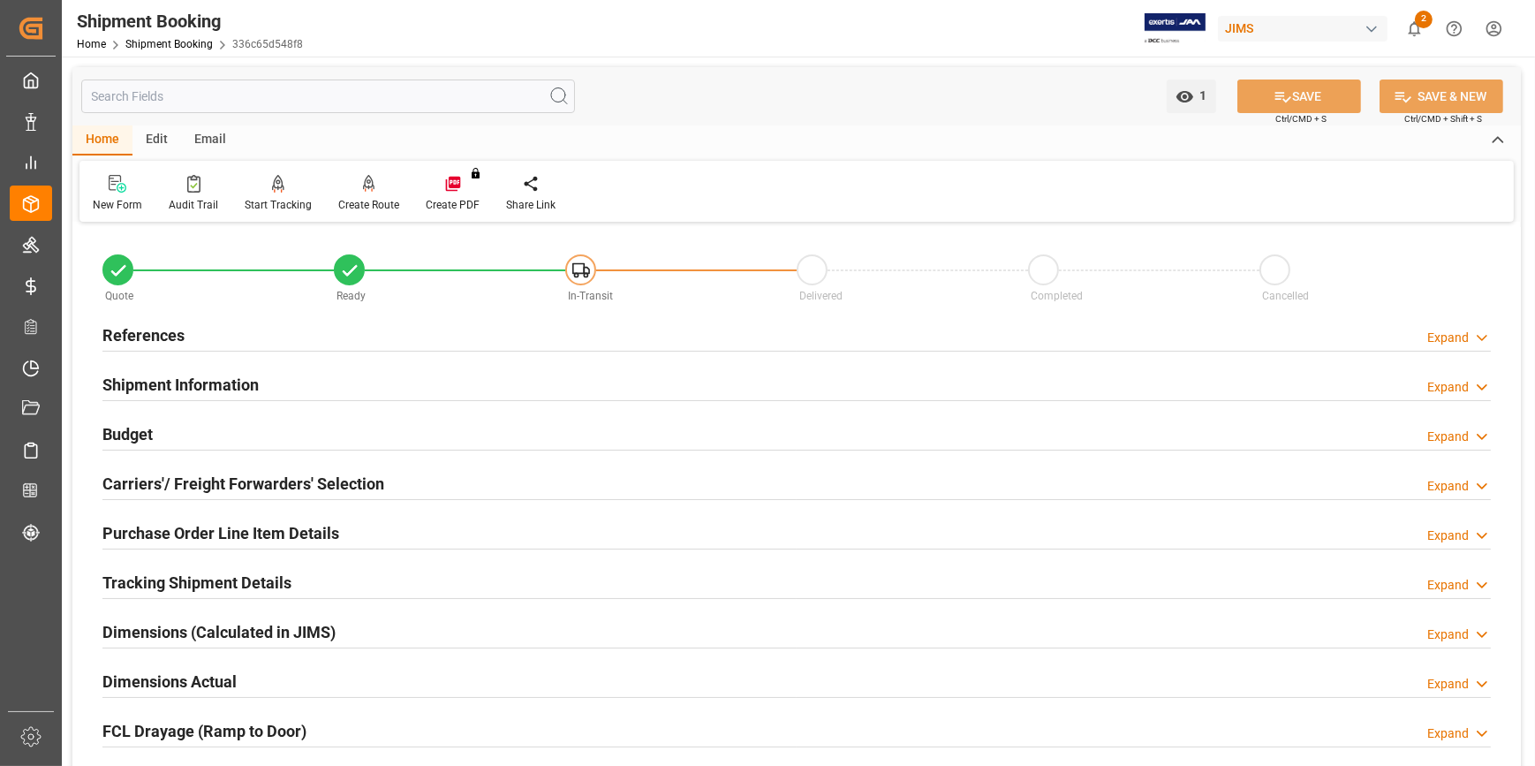
type input "15-10-2025"
click at [114, 326] on h2 "References" at bounding box center [143, 335] width 82 height 24
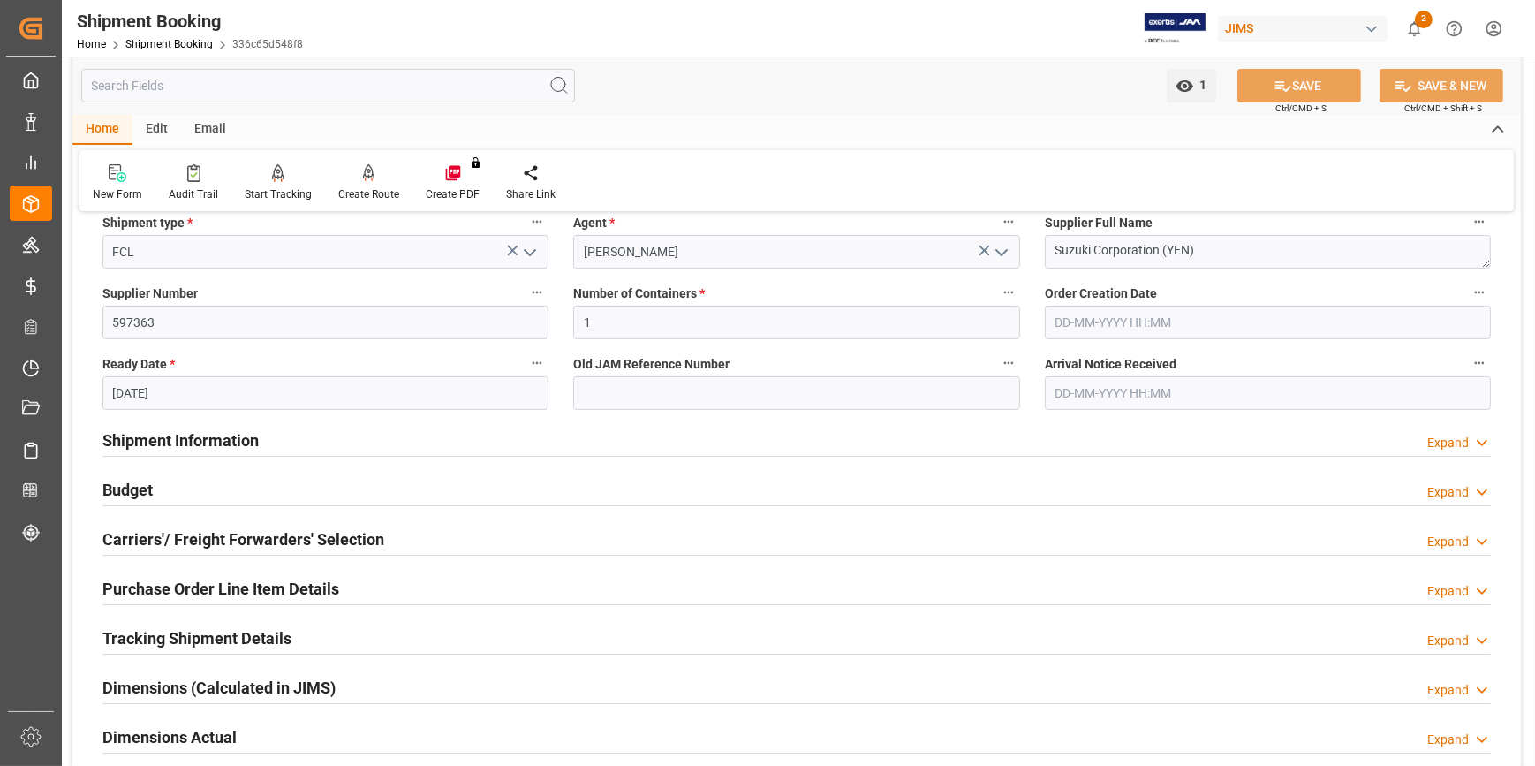
scroll to position [321, 0]
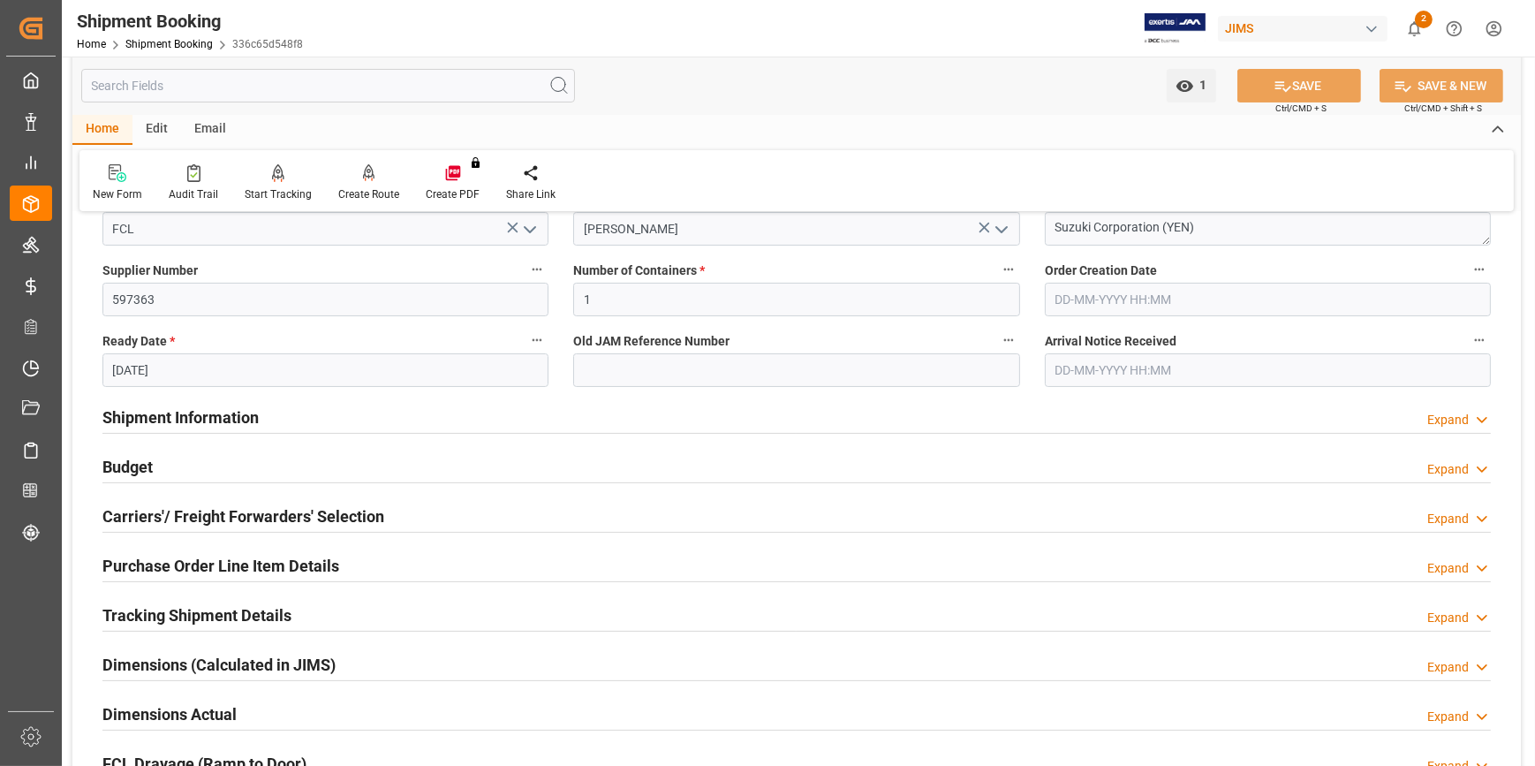
click at [180, 518] on h2 "Carriers'/ Freight Forwarders' Selection" at bounding box center [243, 516] width 282 height 24
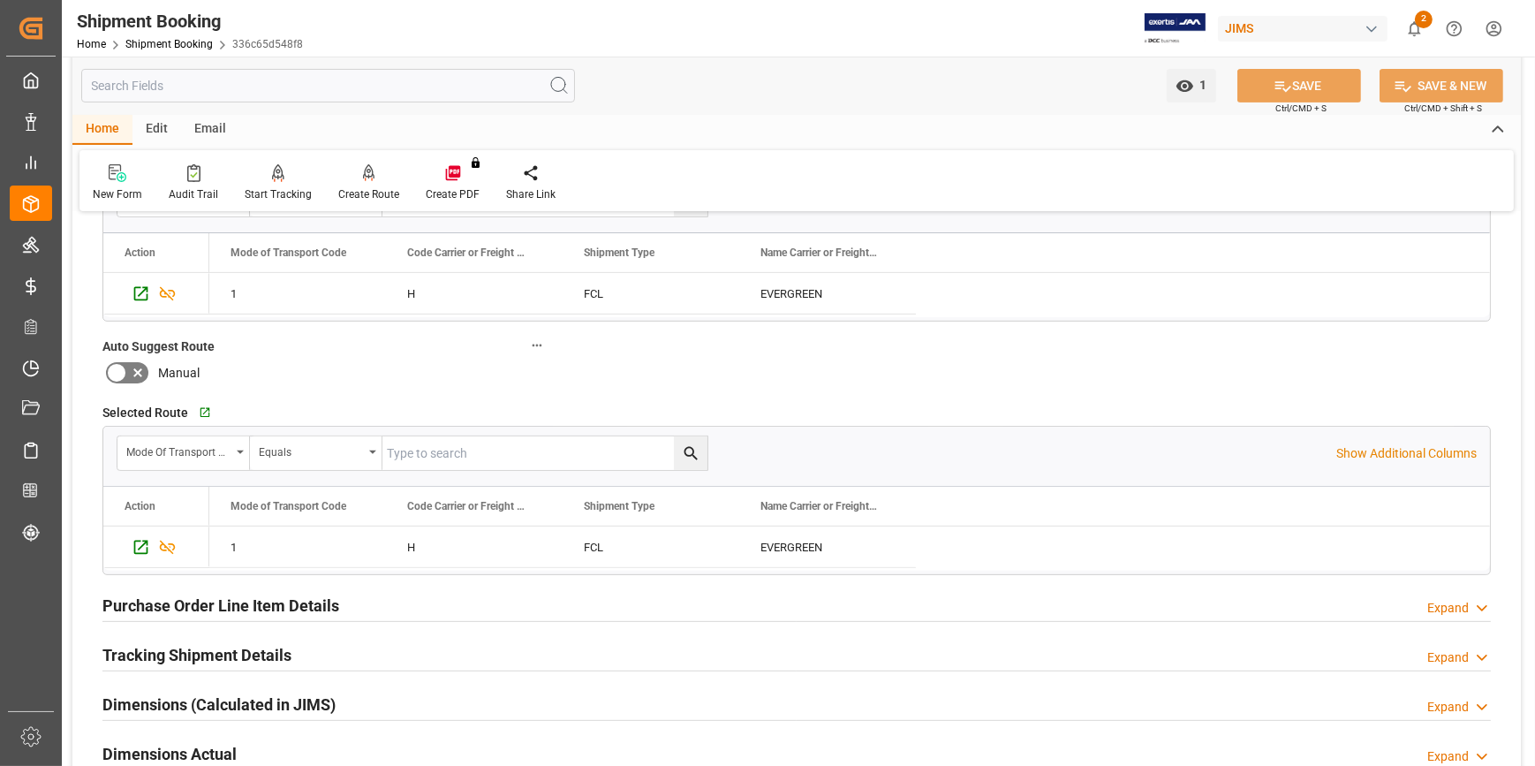
click at [241, 609] on h2 "Purchase Order Line Item Details" at bounding box center [220, 606] width 237 height 24
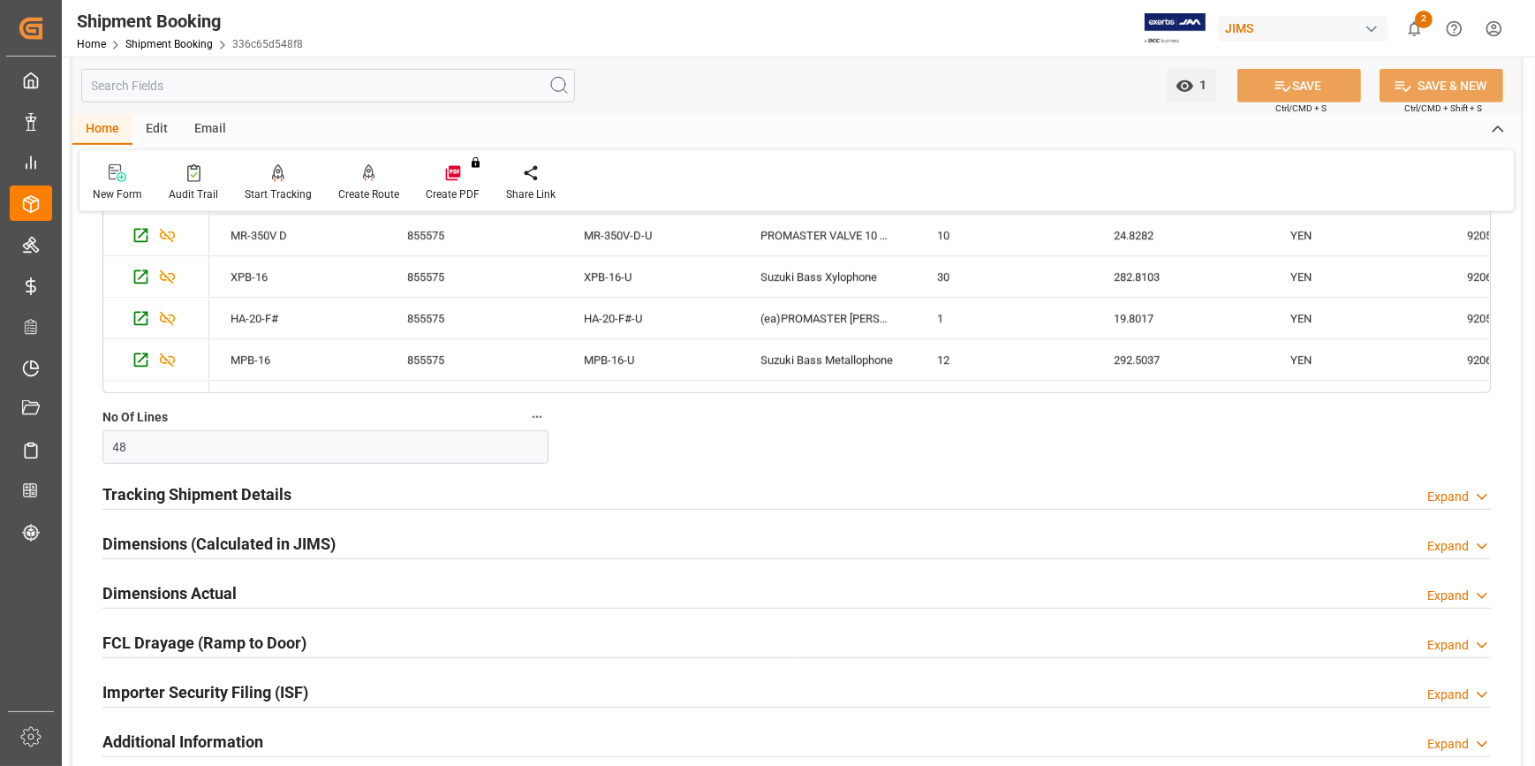
scroll to position [1445, 0]
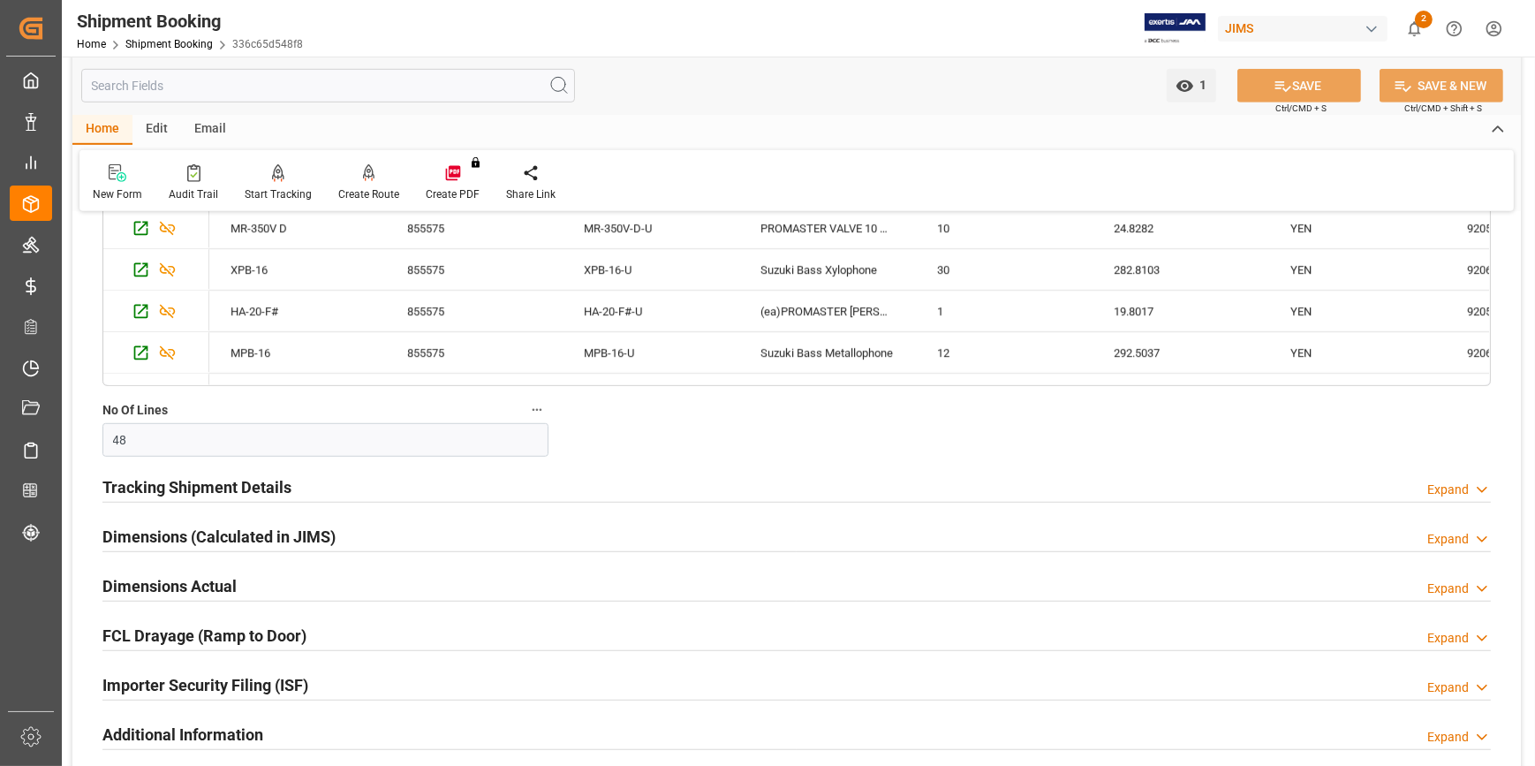
click at [174, 478] on h2 "Tracking Shipment Details" at bounding box center [196, 487] width 189 height 24
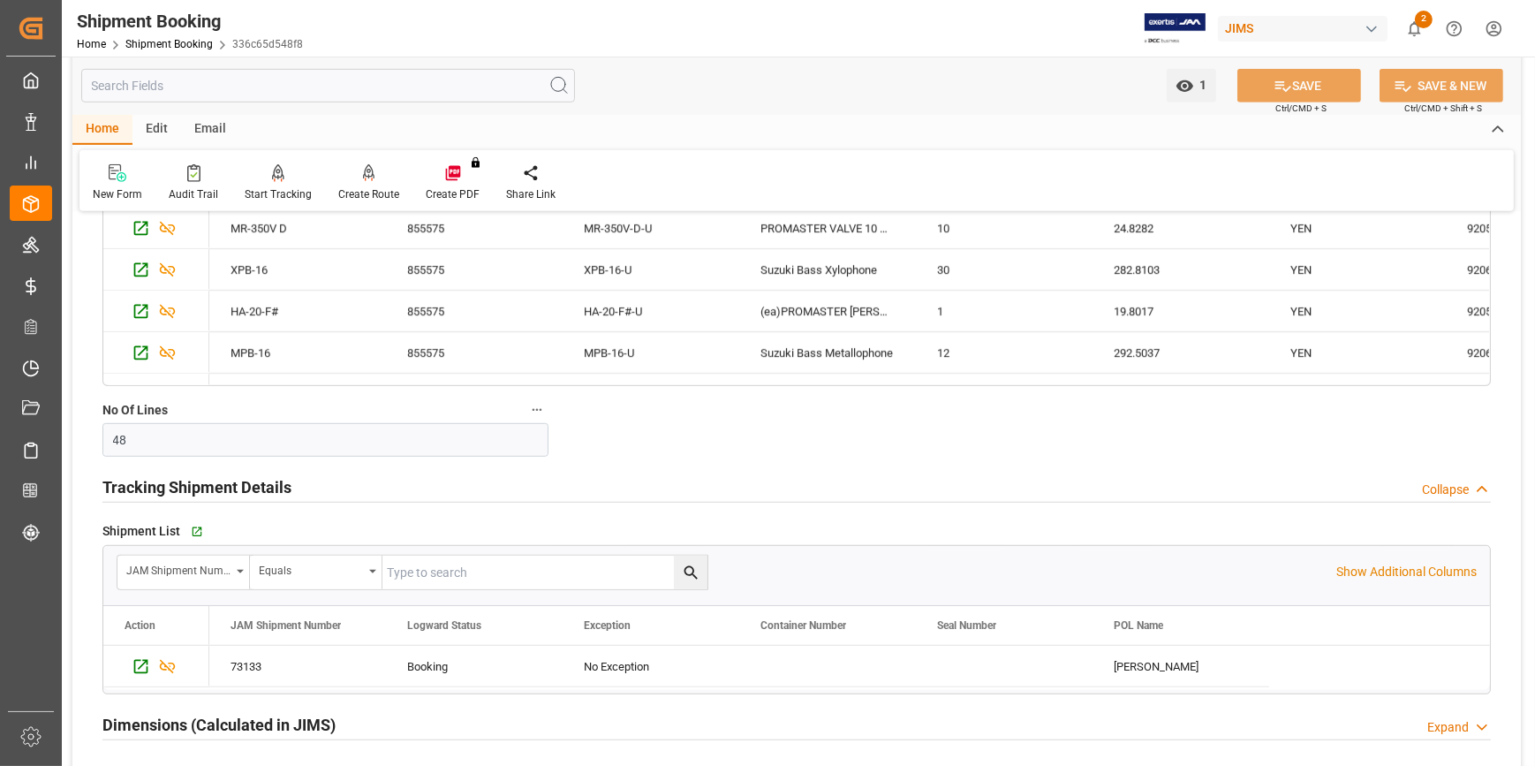
click at [213, 646] on div "73133" at bounding box center [297, 666] width 177 height 41
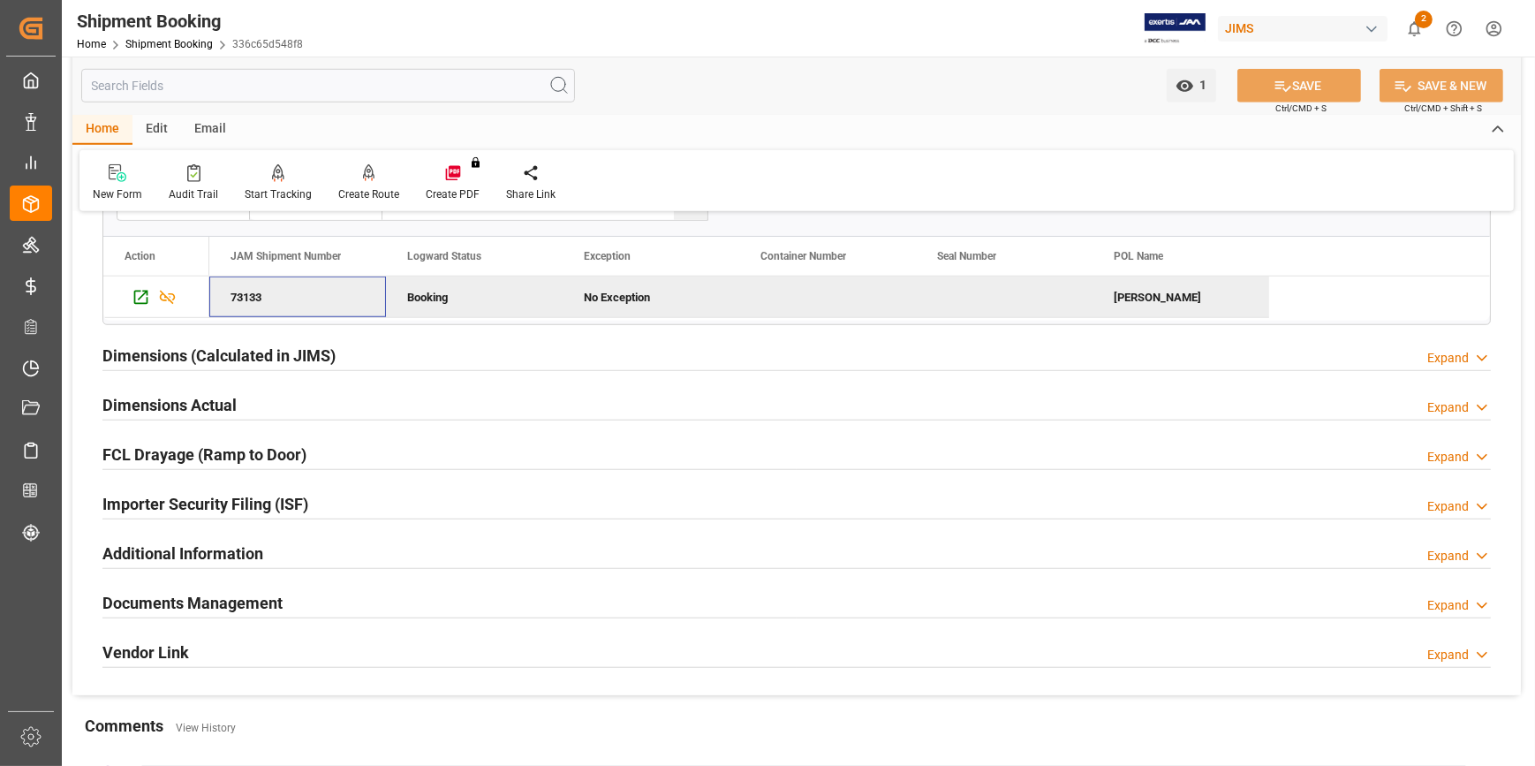
scroll to position [1846, 0]
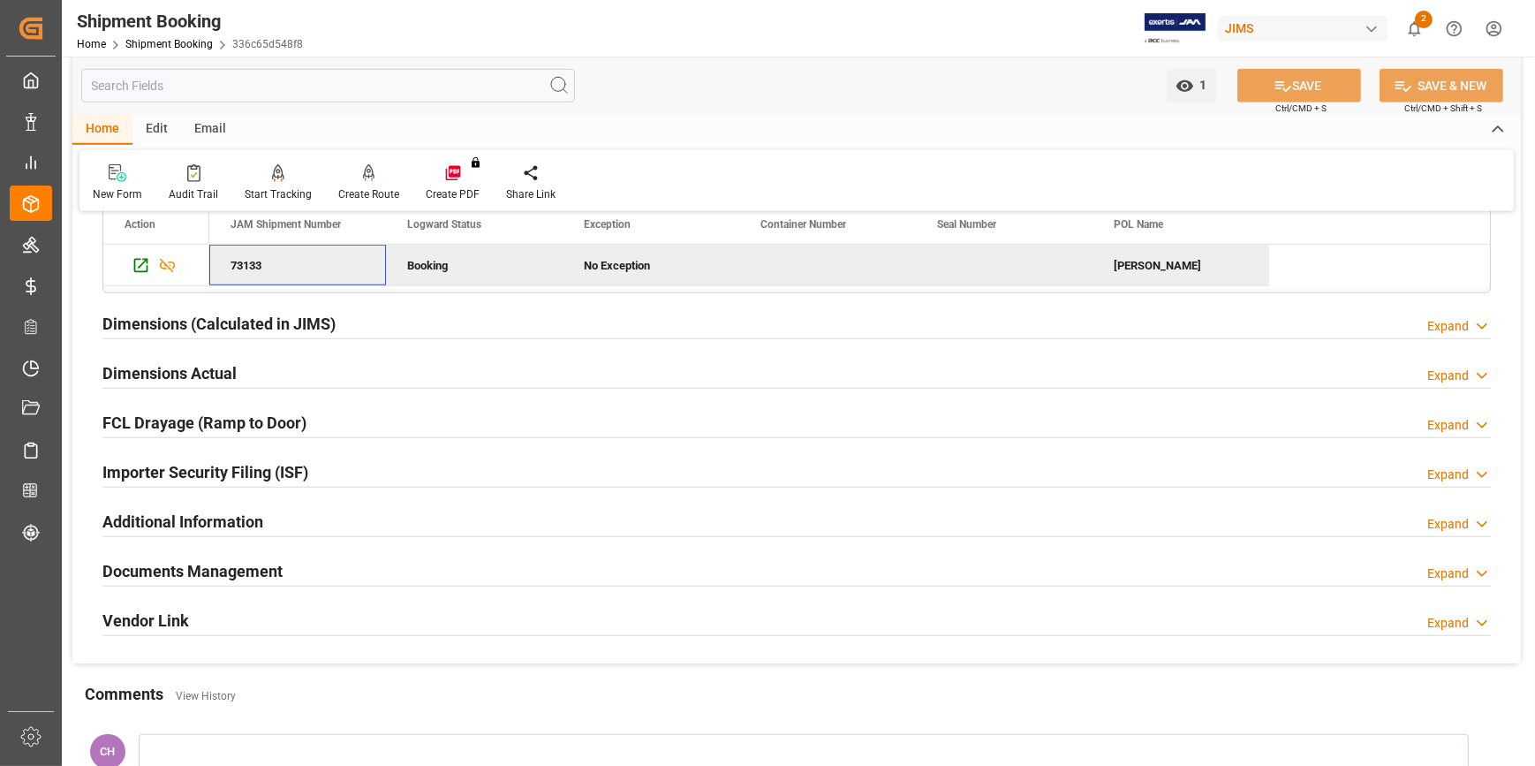
drag, startPoint x: 180, startPoint y: 559, endPoint x: 530, endPoint y: 493, distance: 356.0
click at [181, 559] on h2 "Documents Management" at bounding box center [192, 571] width 180 height 24
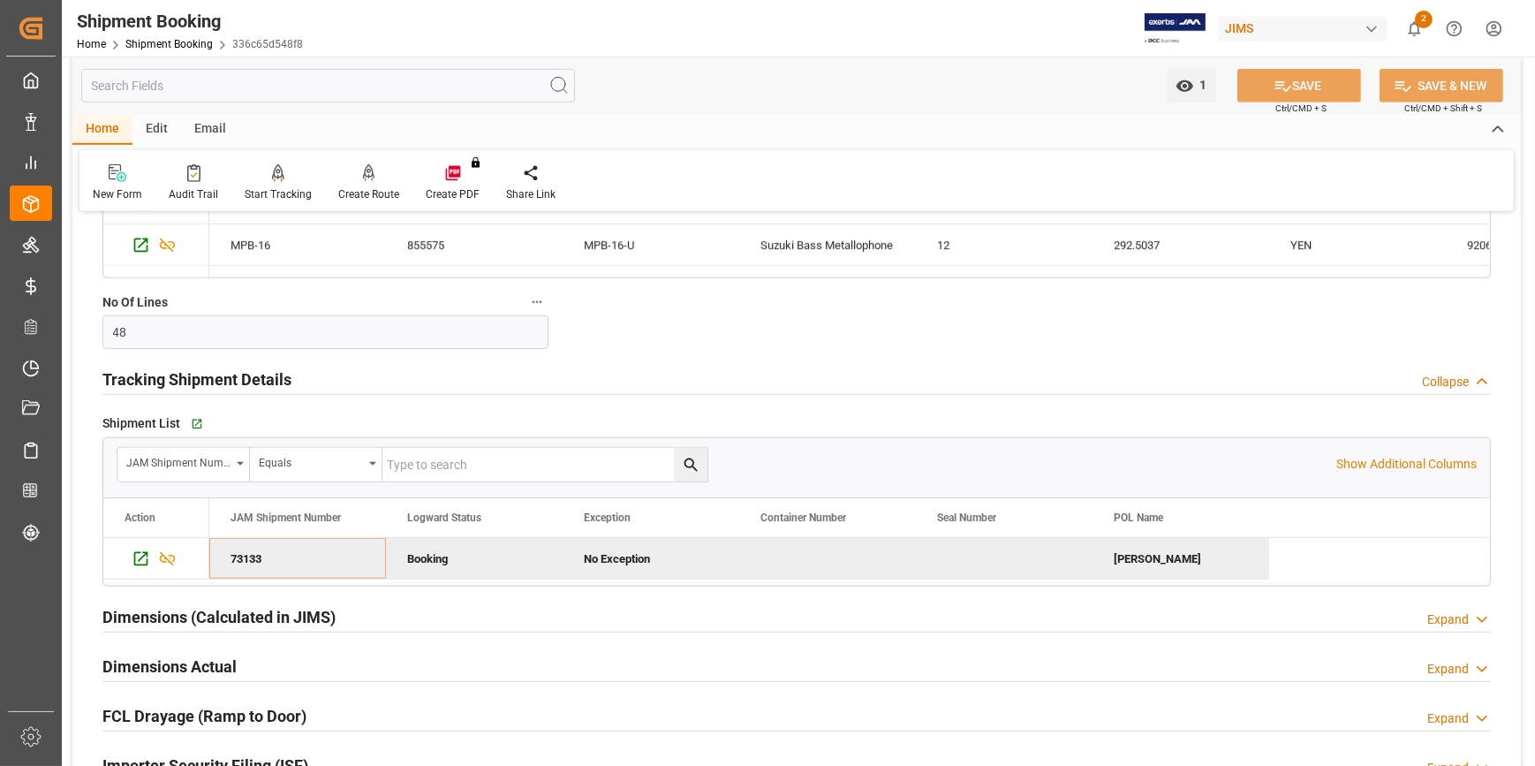
scroll to position [1525, 0]
